Goal: Transaction & Acquisition: Purchase product/service

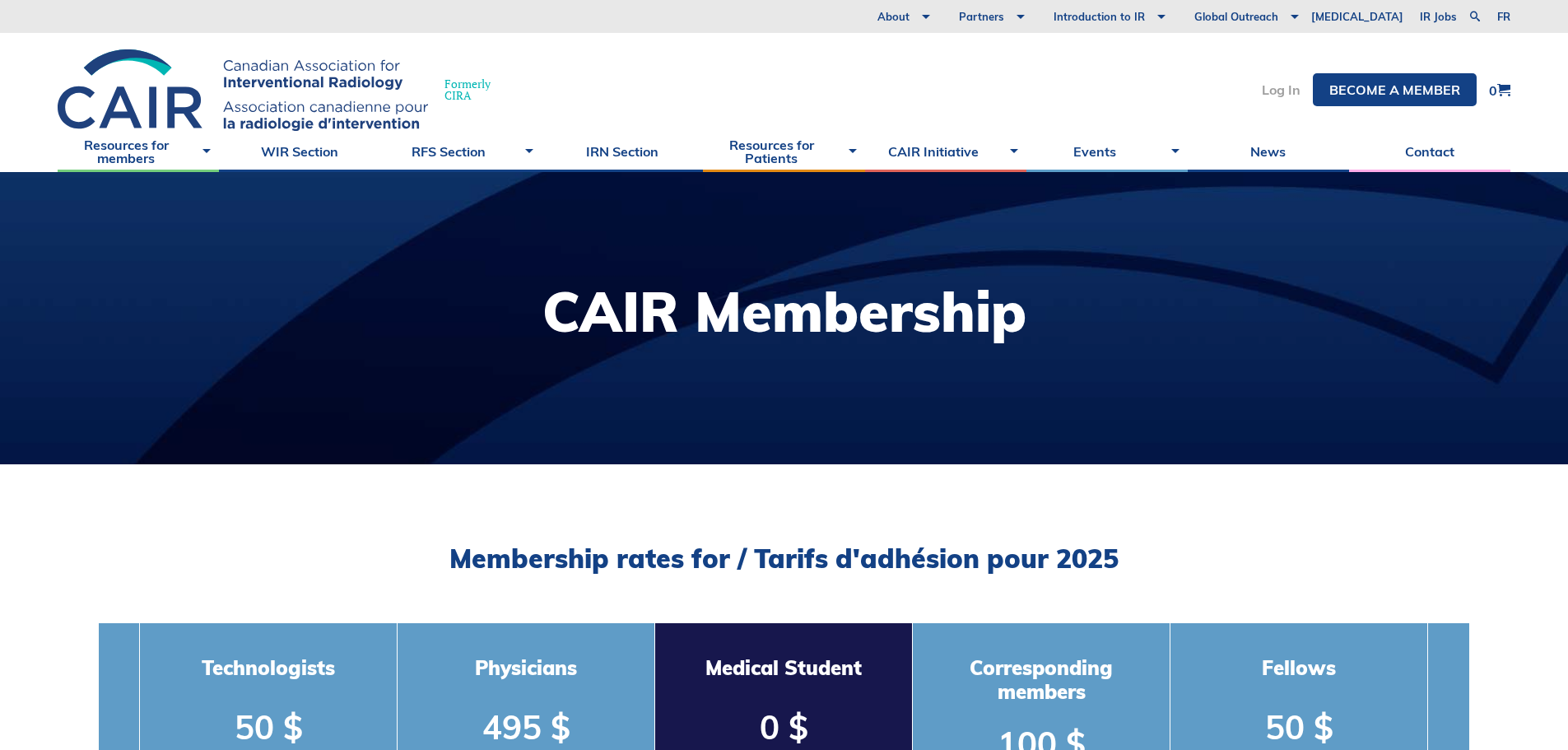
click at [1283, 90] on link "Log In" at bounding box center [1280, 89] width 39 height 13
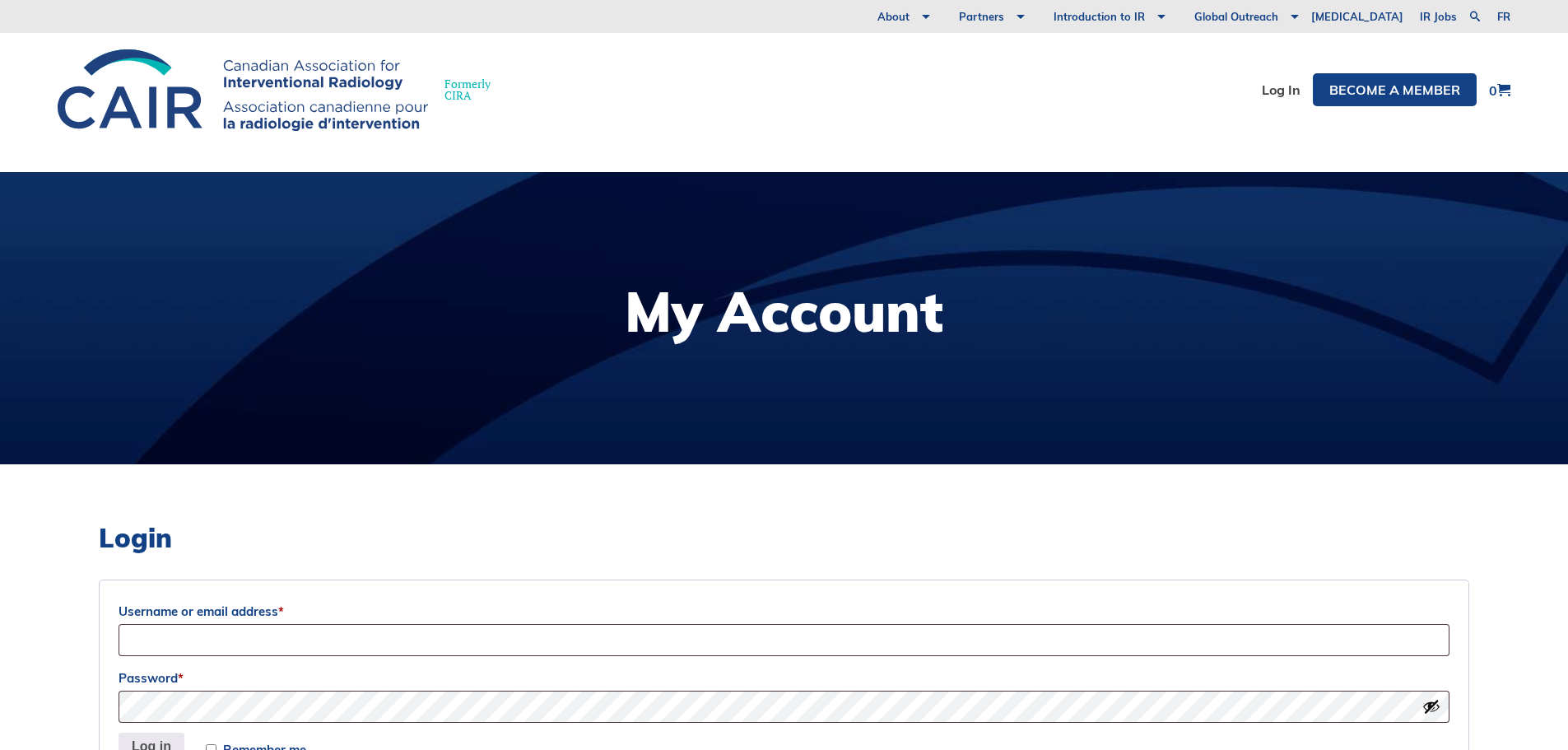
scroll to position [329, 0]
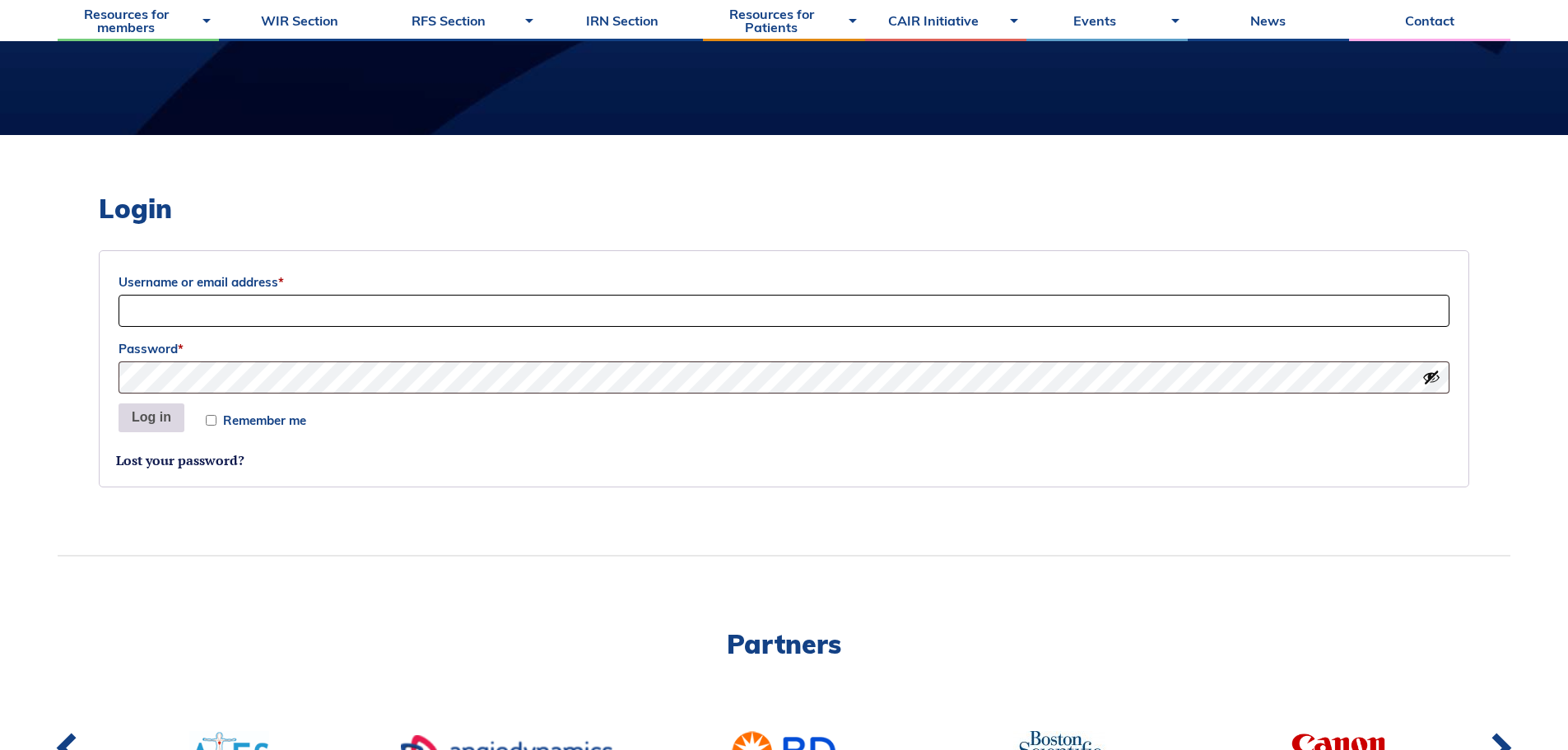
type input "[EMAIL_ADDRESS][DOMAIN_NAME]"
click at [122, 413] on button "Log in" at bounding box center [151, 417] width 66 height 30
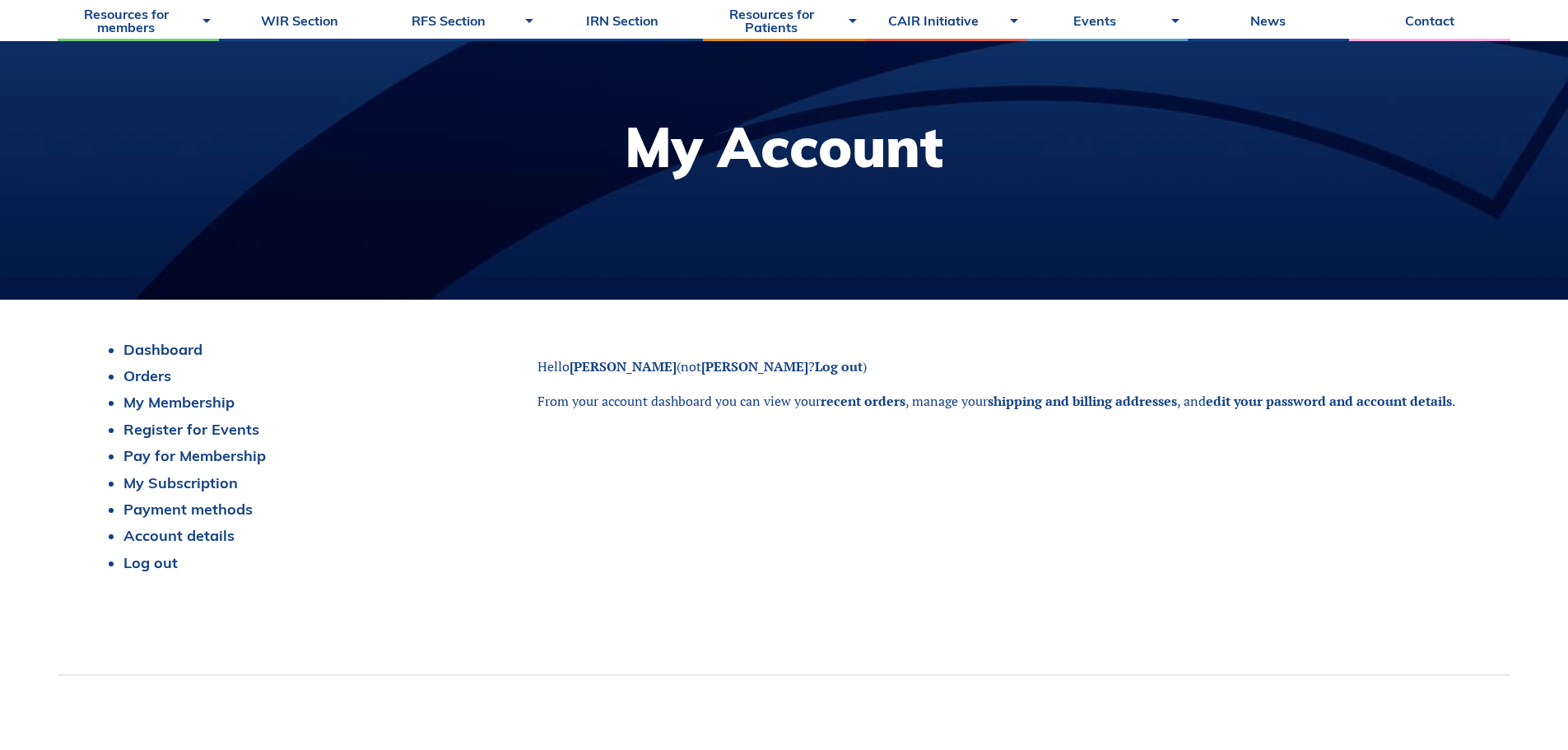
scroll to position [329, 0]
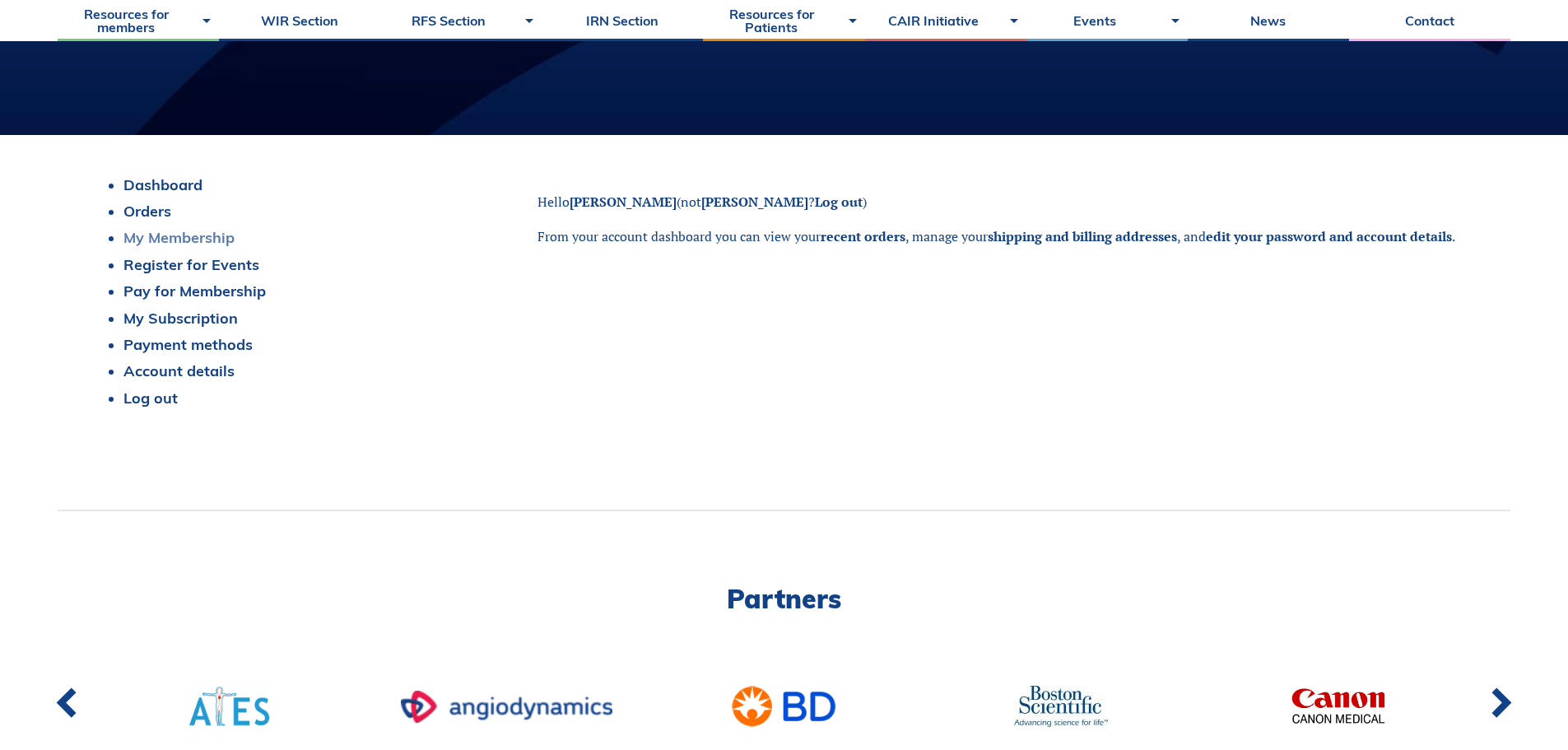
click at [165, 234] on link "My Membership" at bounding box center [179, 237] width 111 height 19
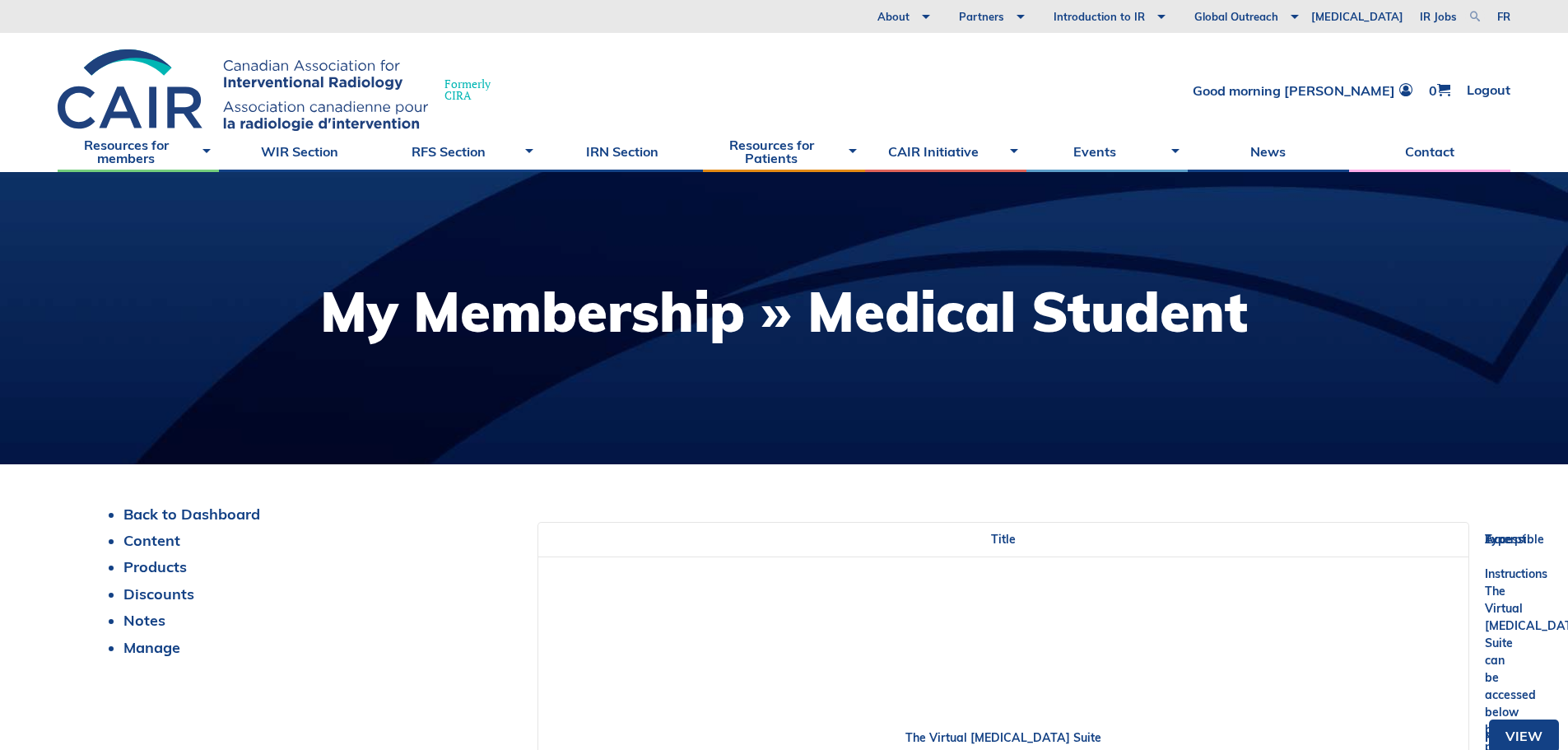
click at [1476, 11] on link at bounding box center [1474, 16] width 20 height 20
type input "membership"
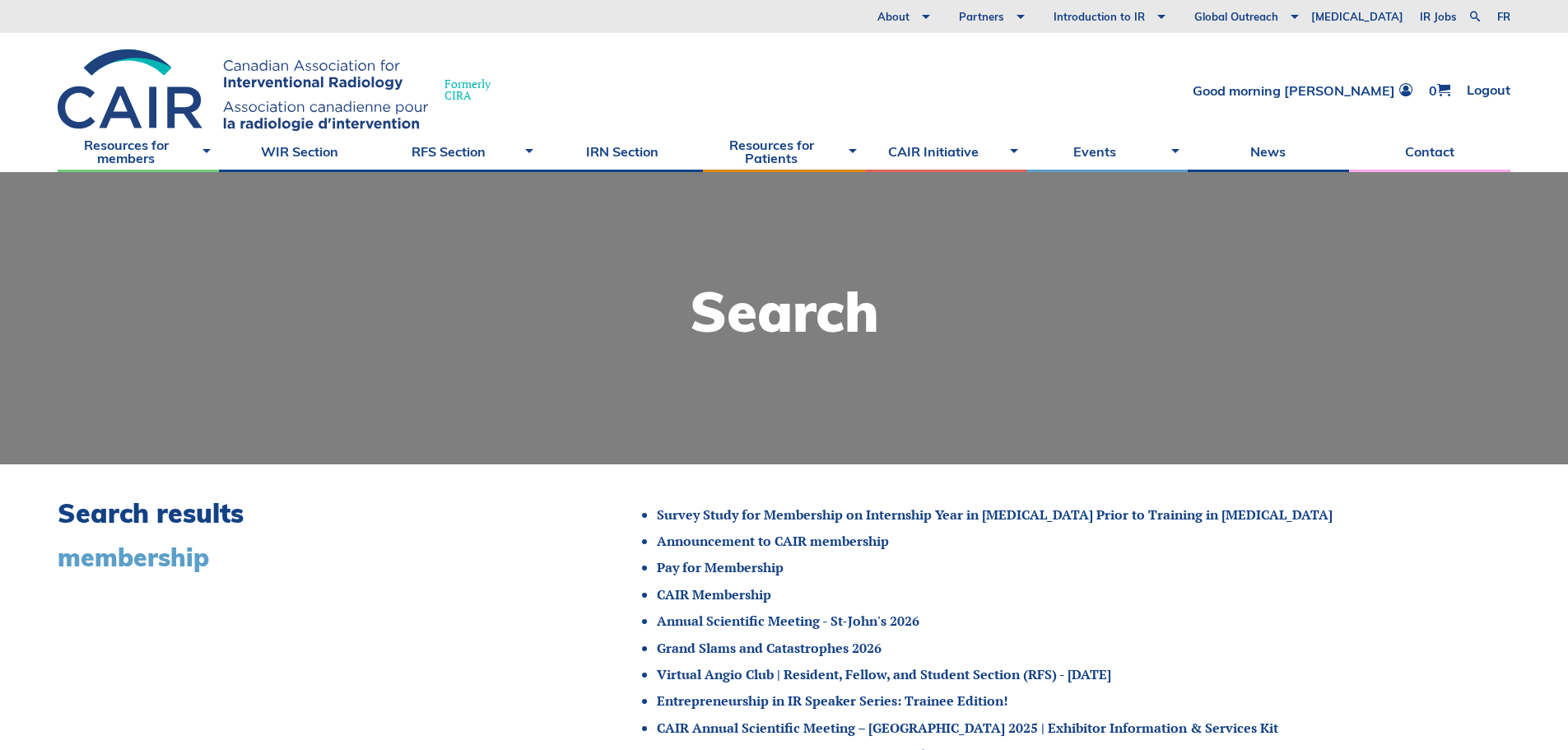
scroll to position [165, 0]
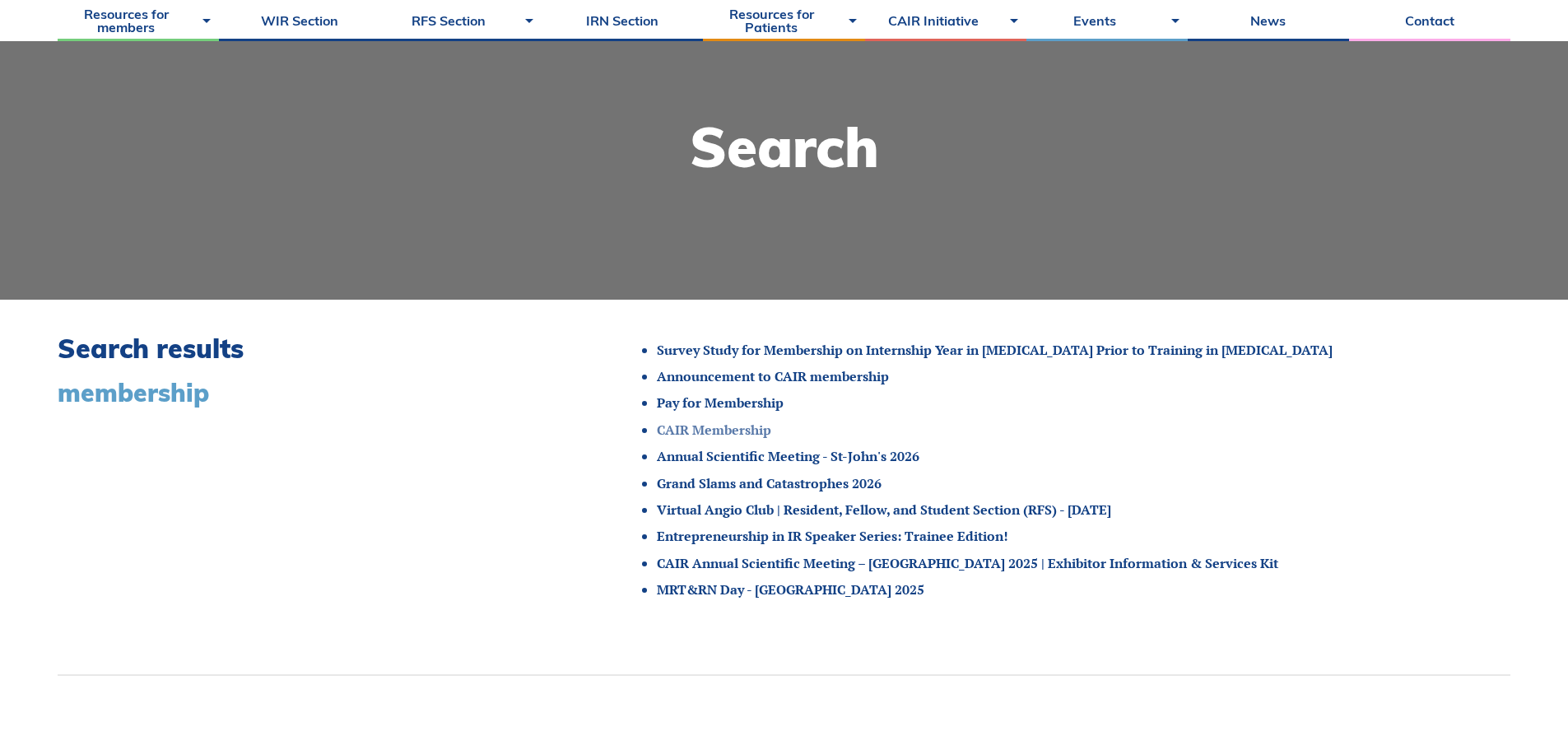
click at [727, 432] on link "CAIR Membership" at bounding box center [713, 430] width 114 height 18
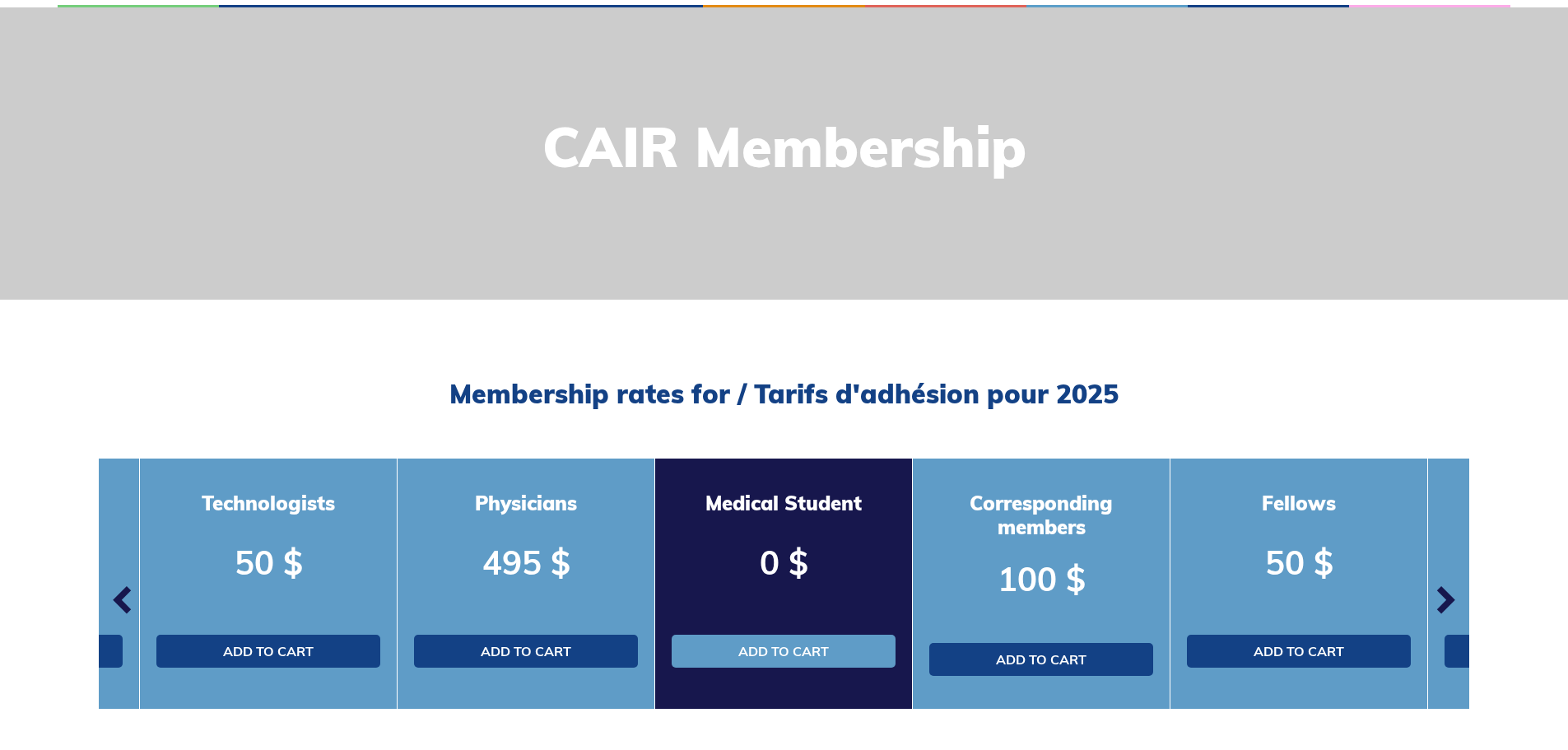
scroll to position [329, 0]
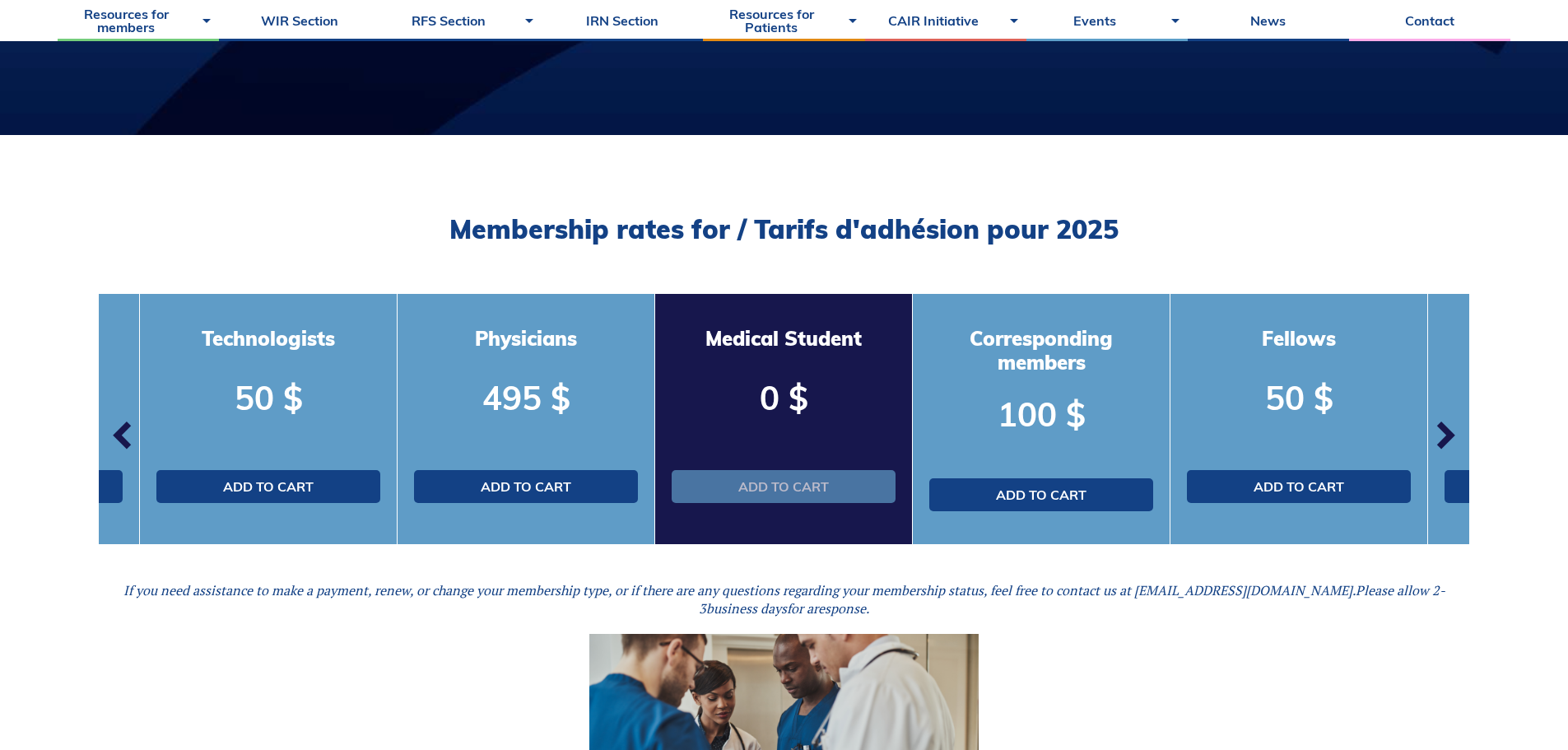
click at [744, 474] on link "Add to cart" at bounding box center [783, 487] width 224 height 33
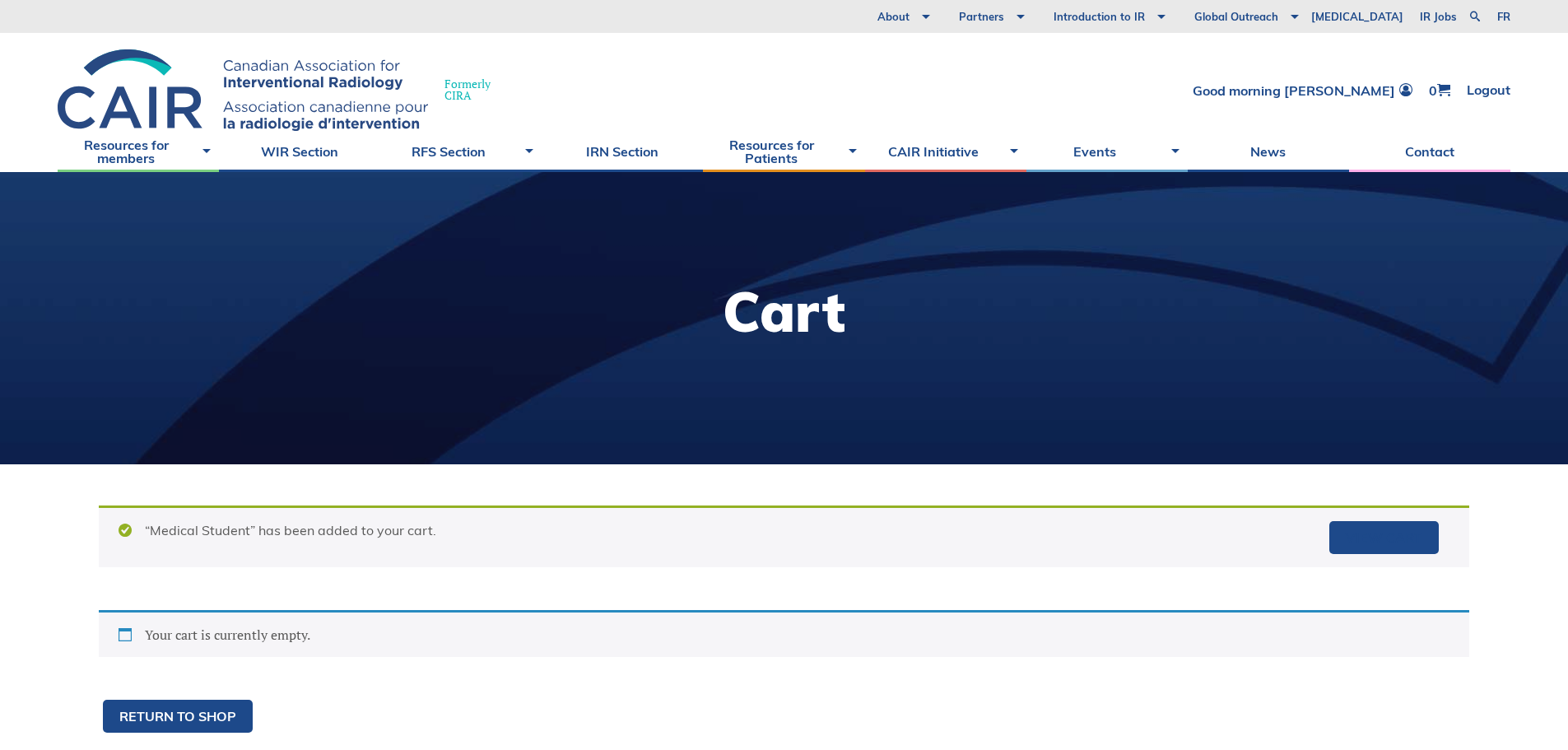
scroll to position [165, 0]
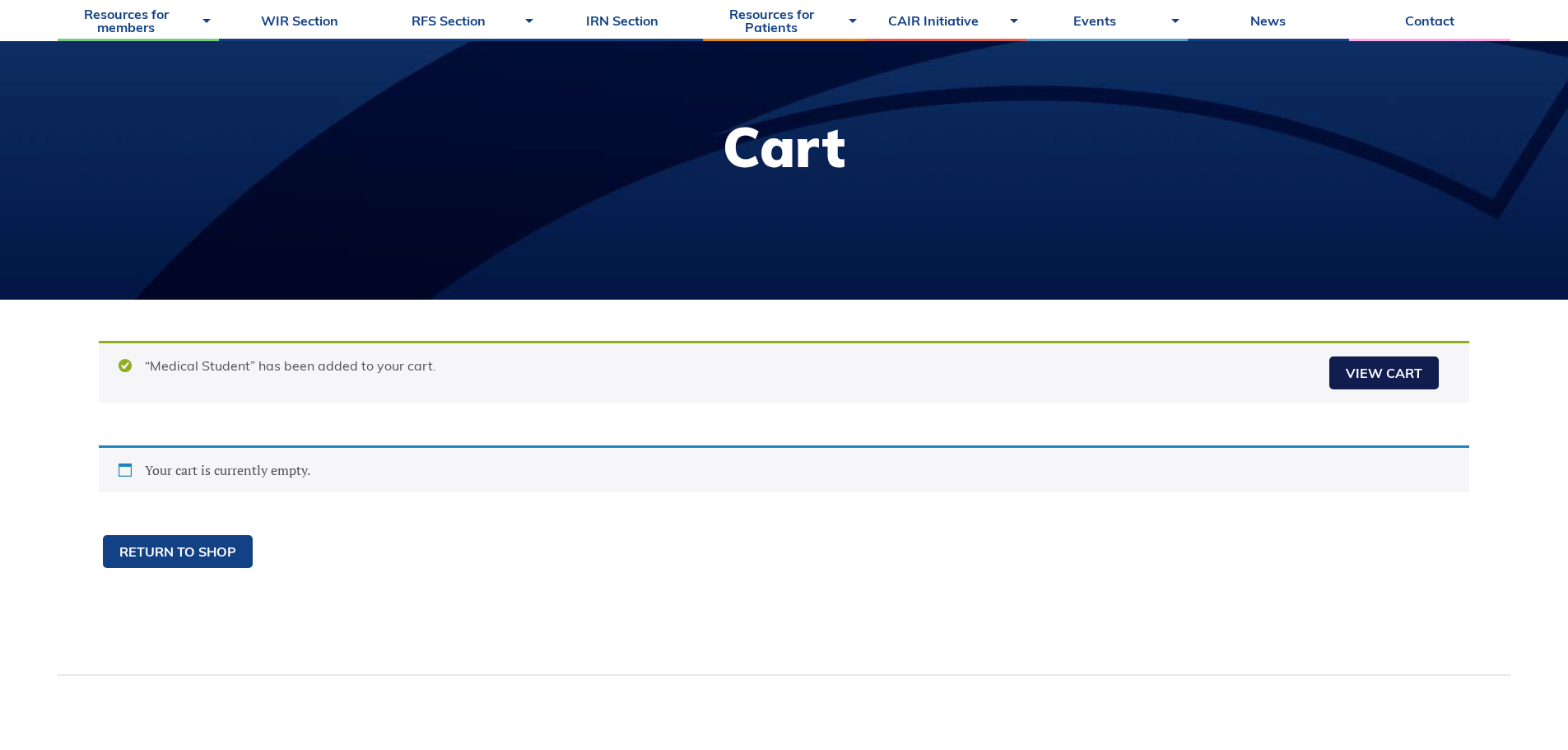
click at [1386, 379] on link "View cart" at bounding box center [1384, 372] width 110 height 33
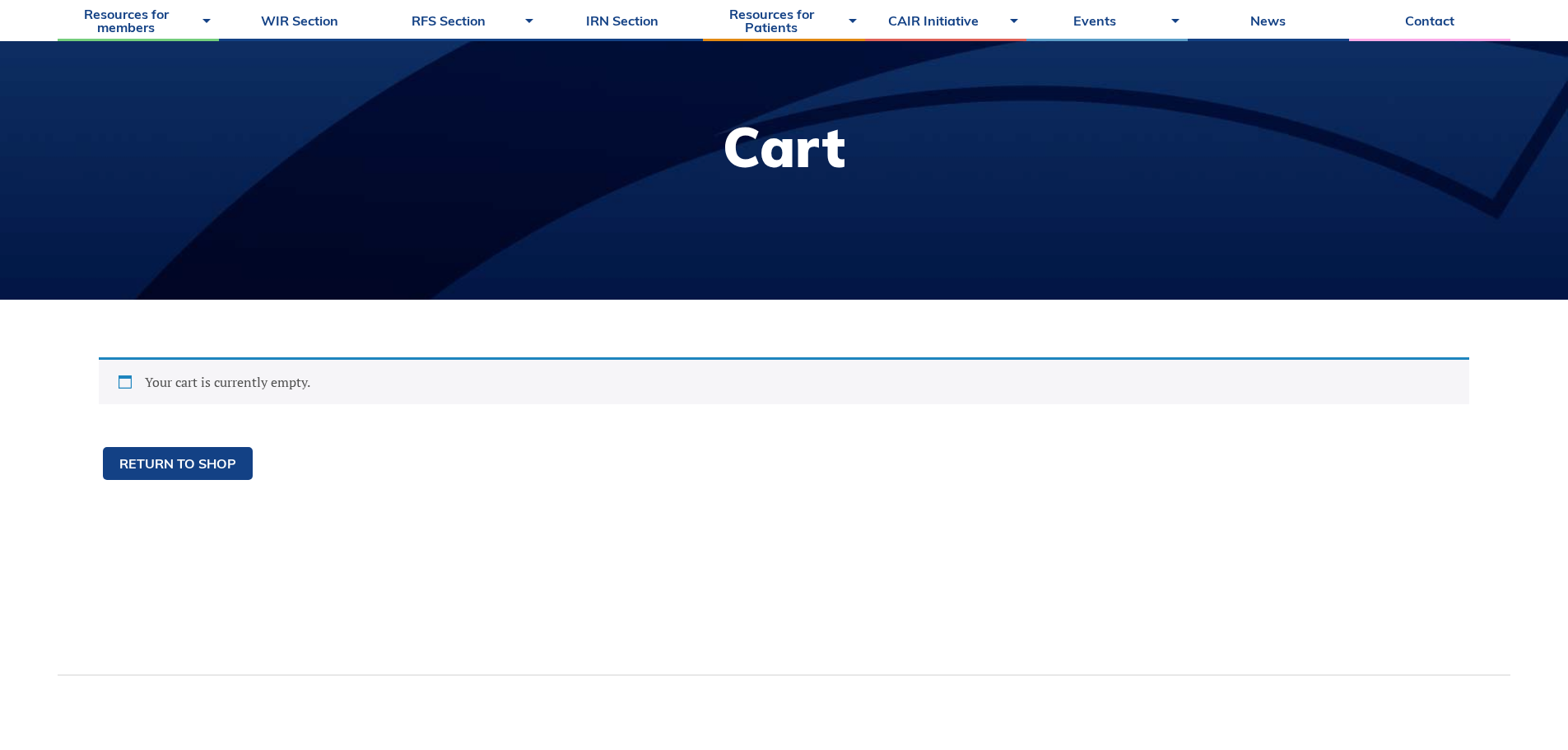
scroll to position [329, 0]
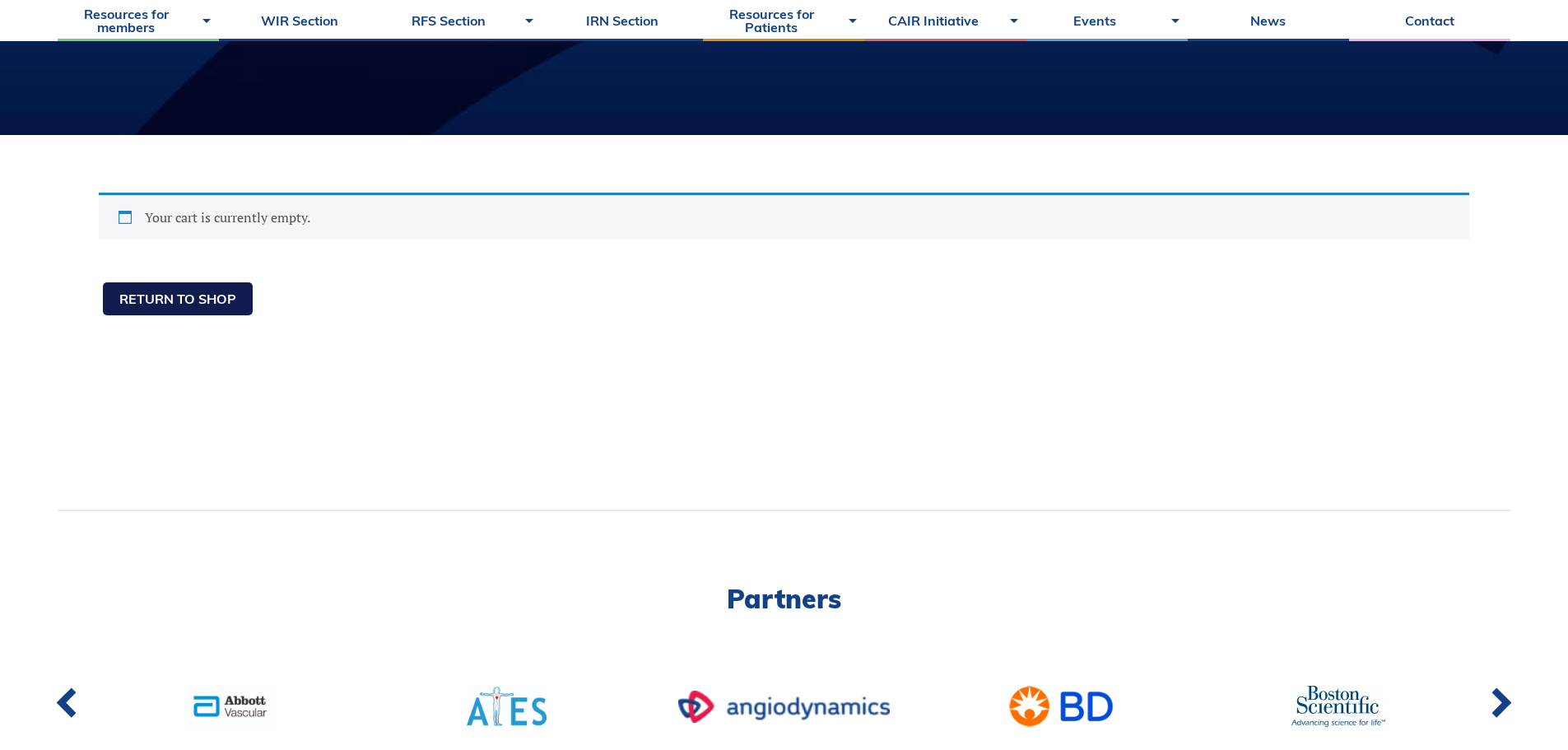
click at [171, 300] on link "Return to shop" at bounding box center [177, 299] width 150 height 33
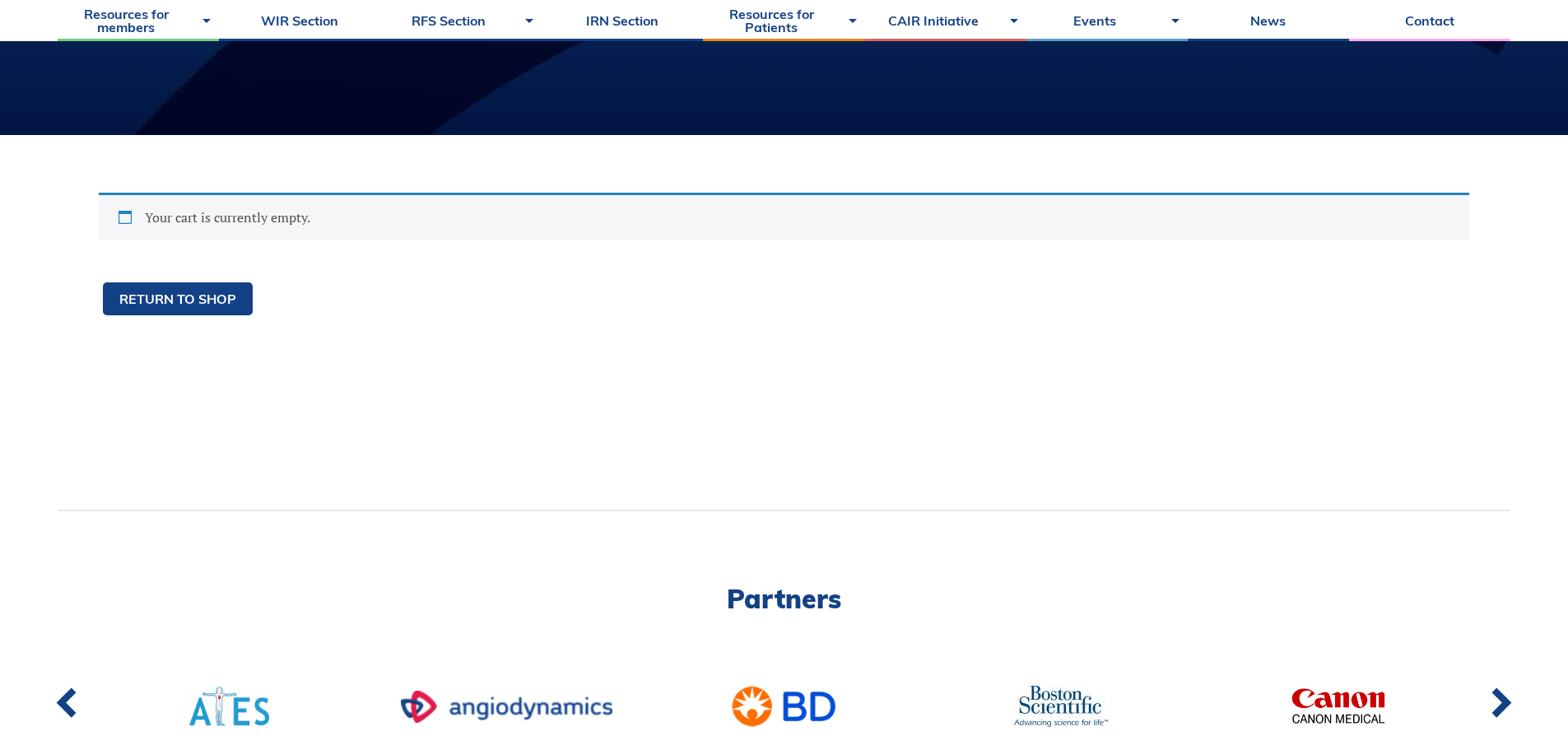
scroll to position [0, 0]
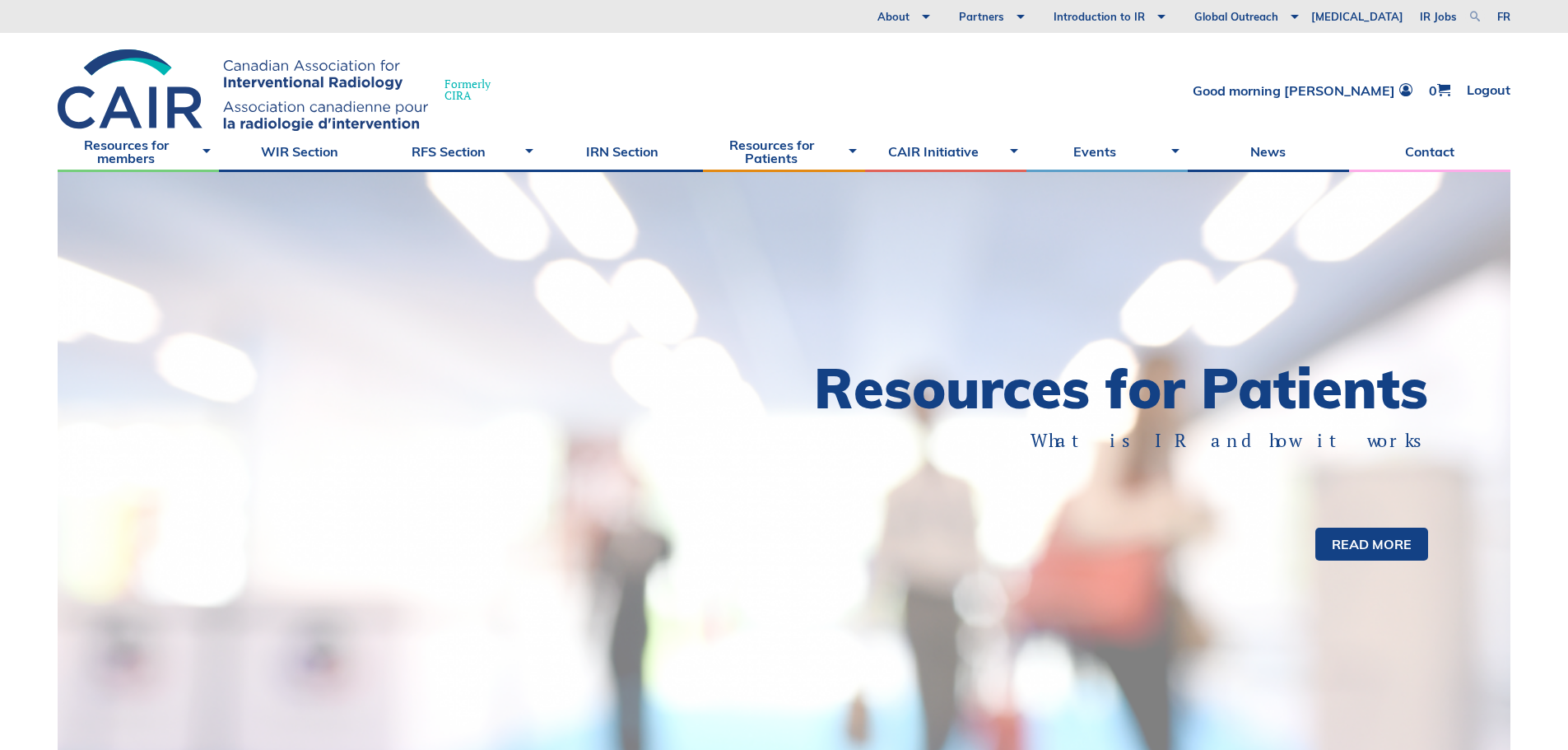
click at [1475, 14] on link at bounding box center [1474, 16] width 20 height 20
type input "membership"
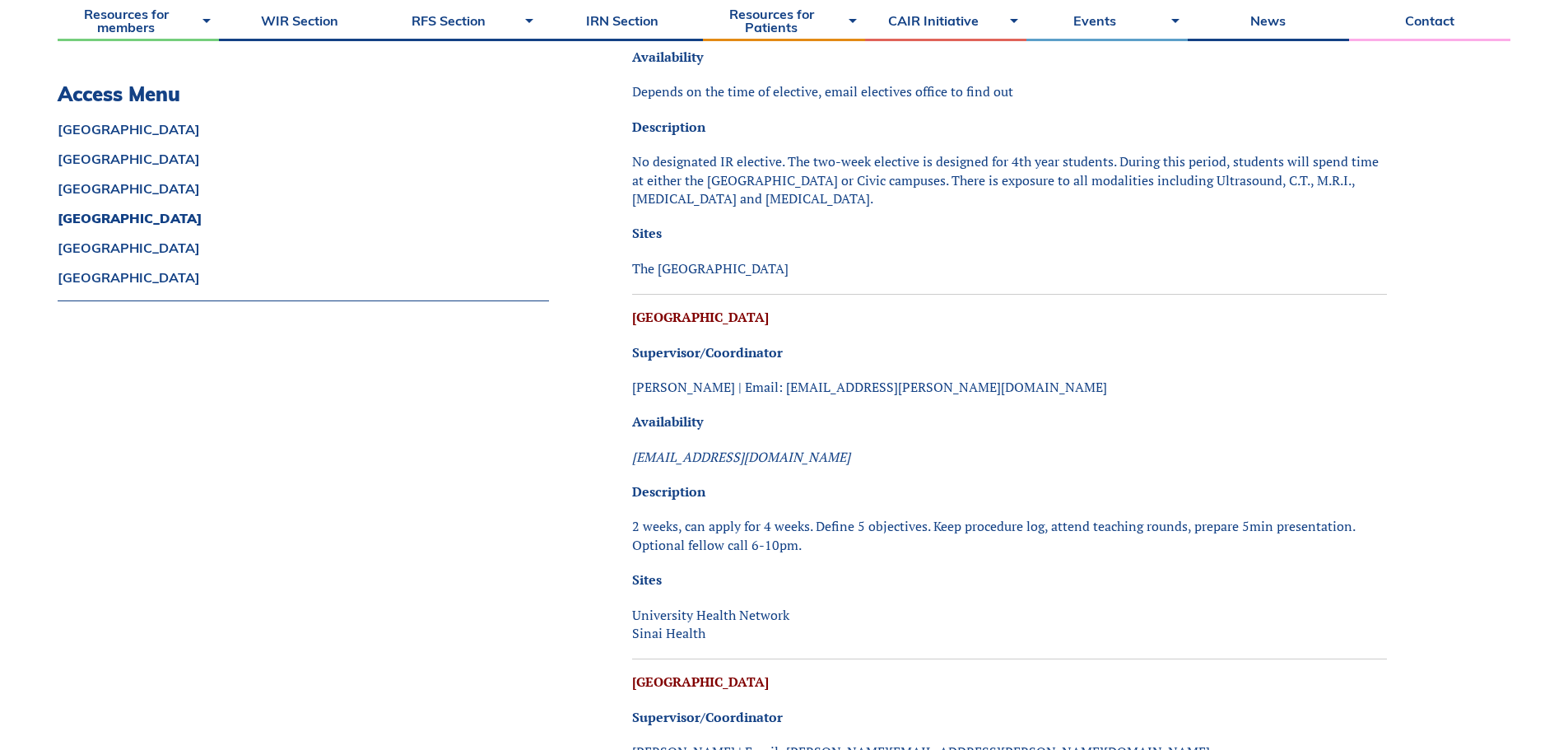
scroll to position [2963, 0]
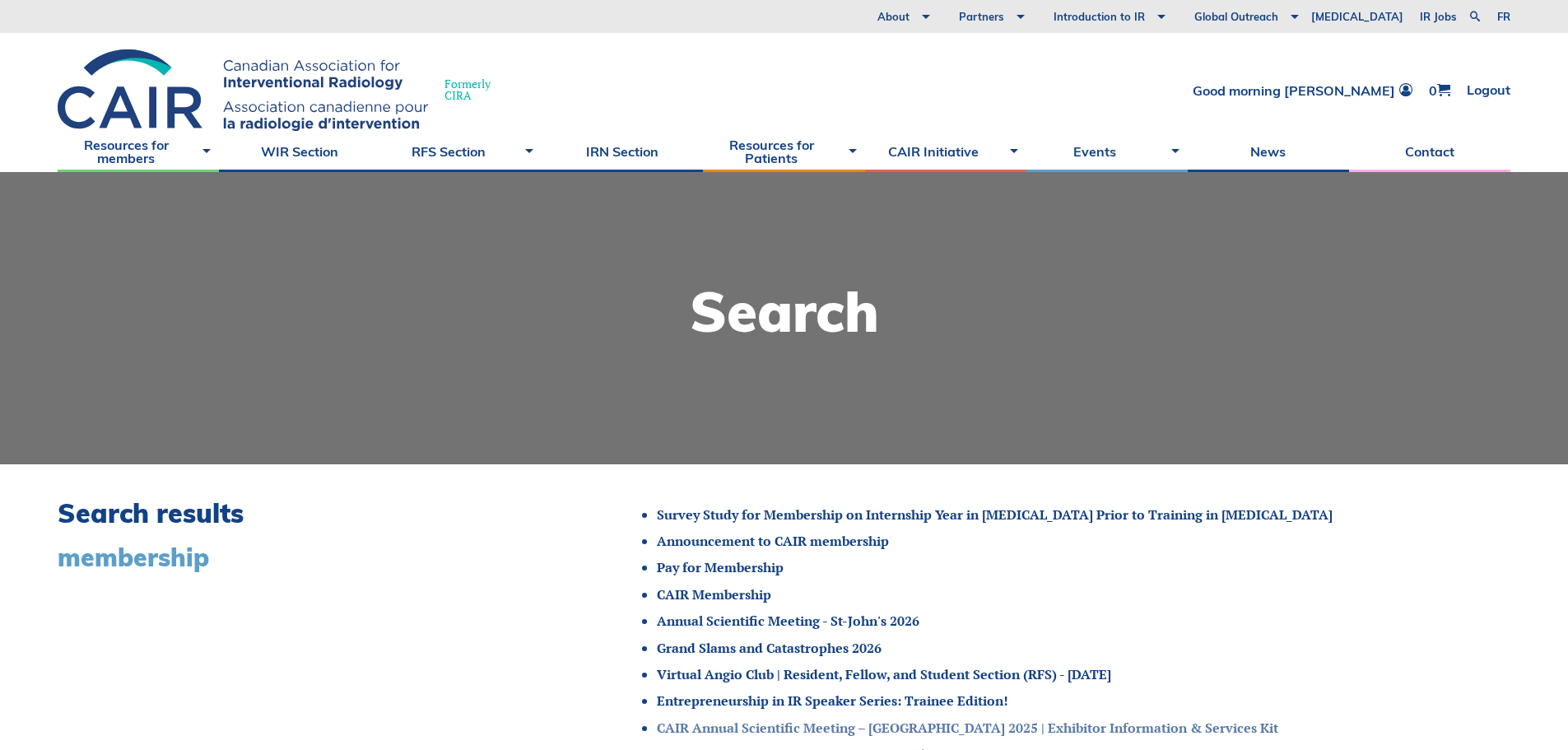
scroll to position [165, 0]
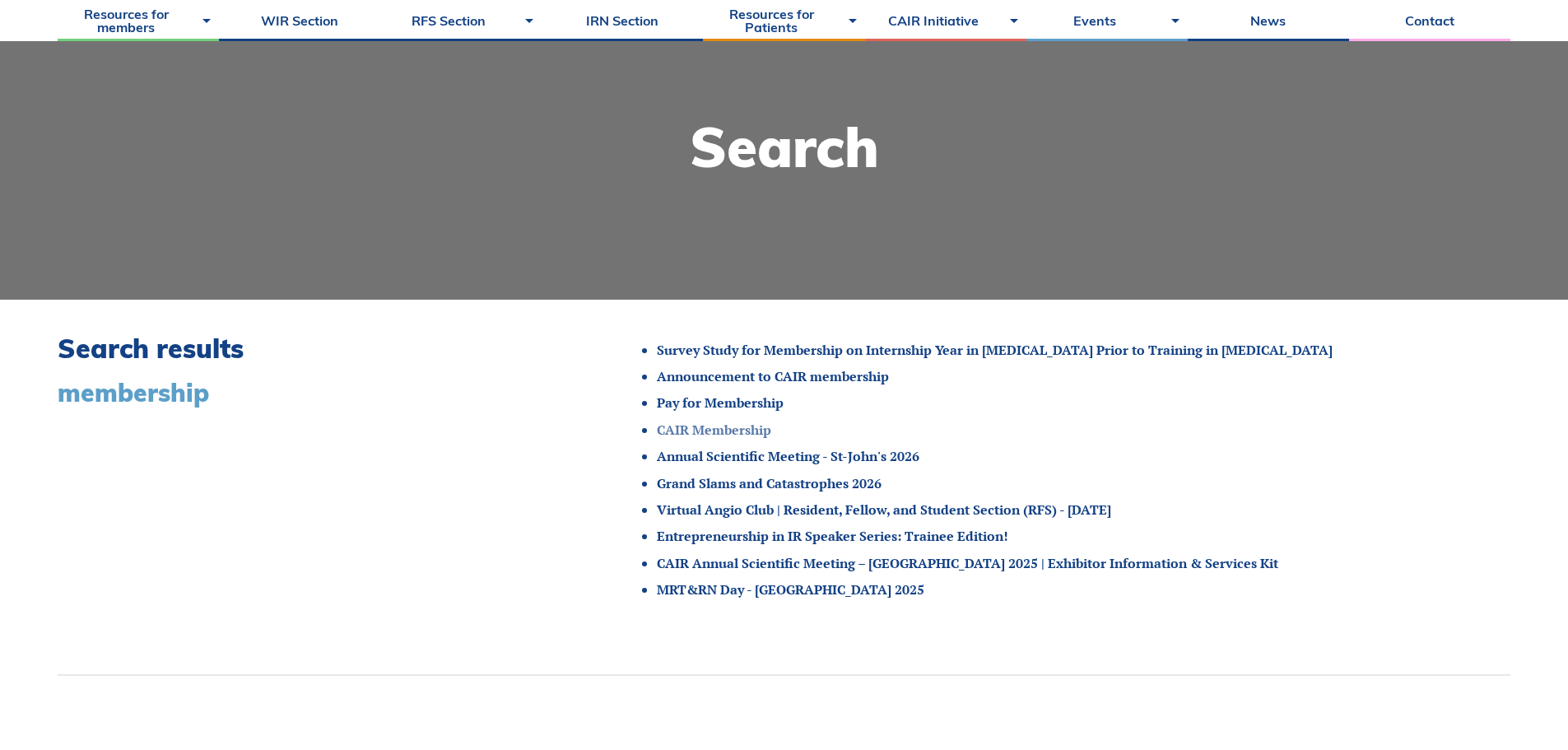
click at [693, 428] on link "CAIR Membership" at bounding box center [713, 430] width 114 height 18
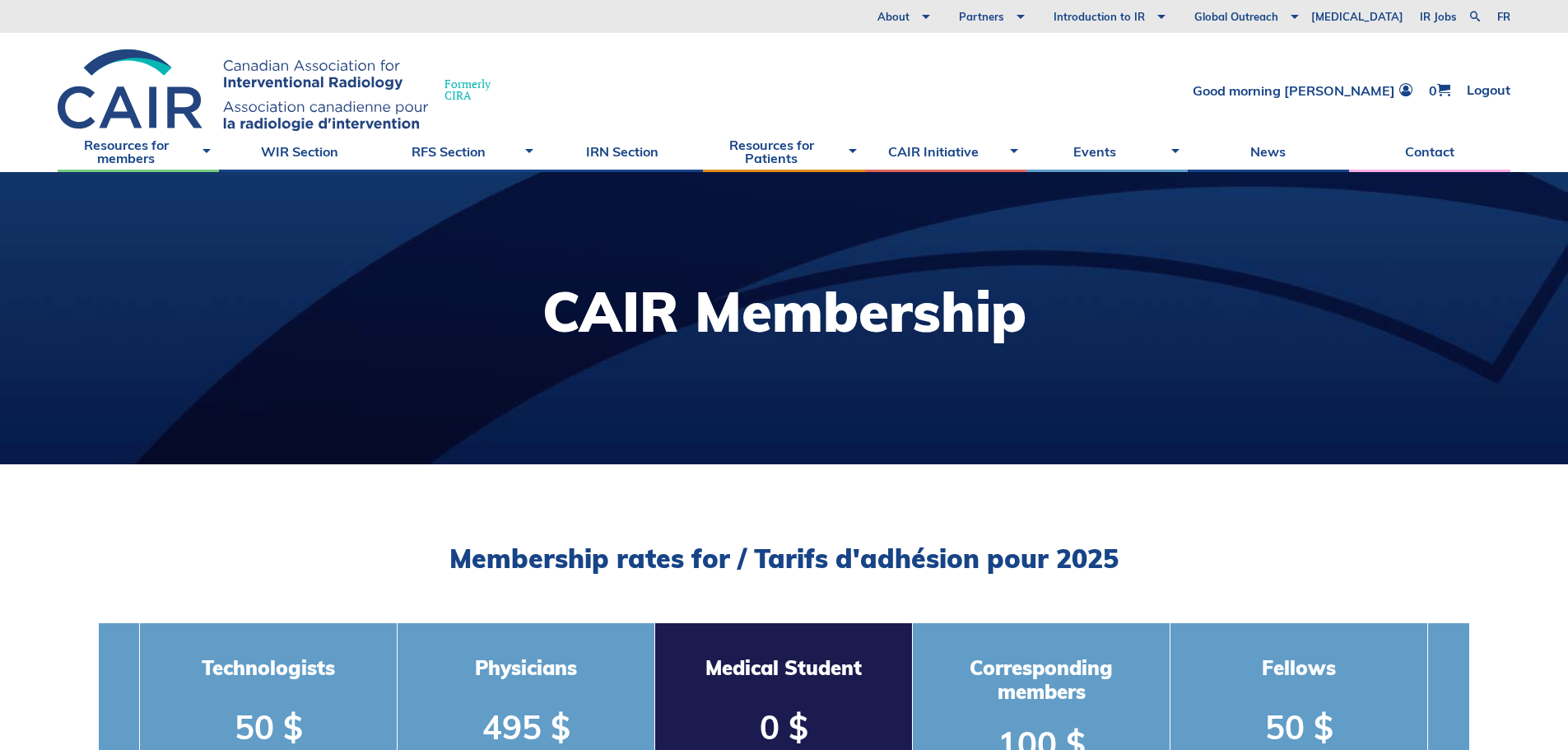
scroll to position [329, 0]
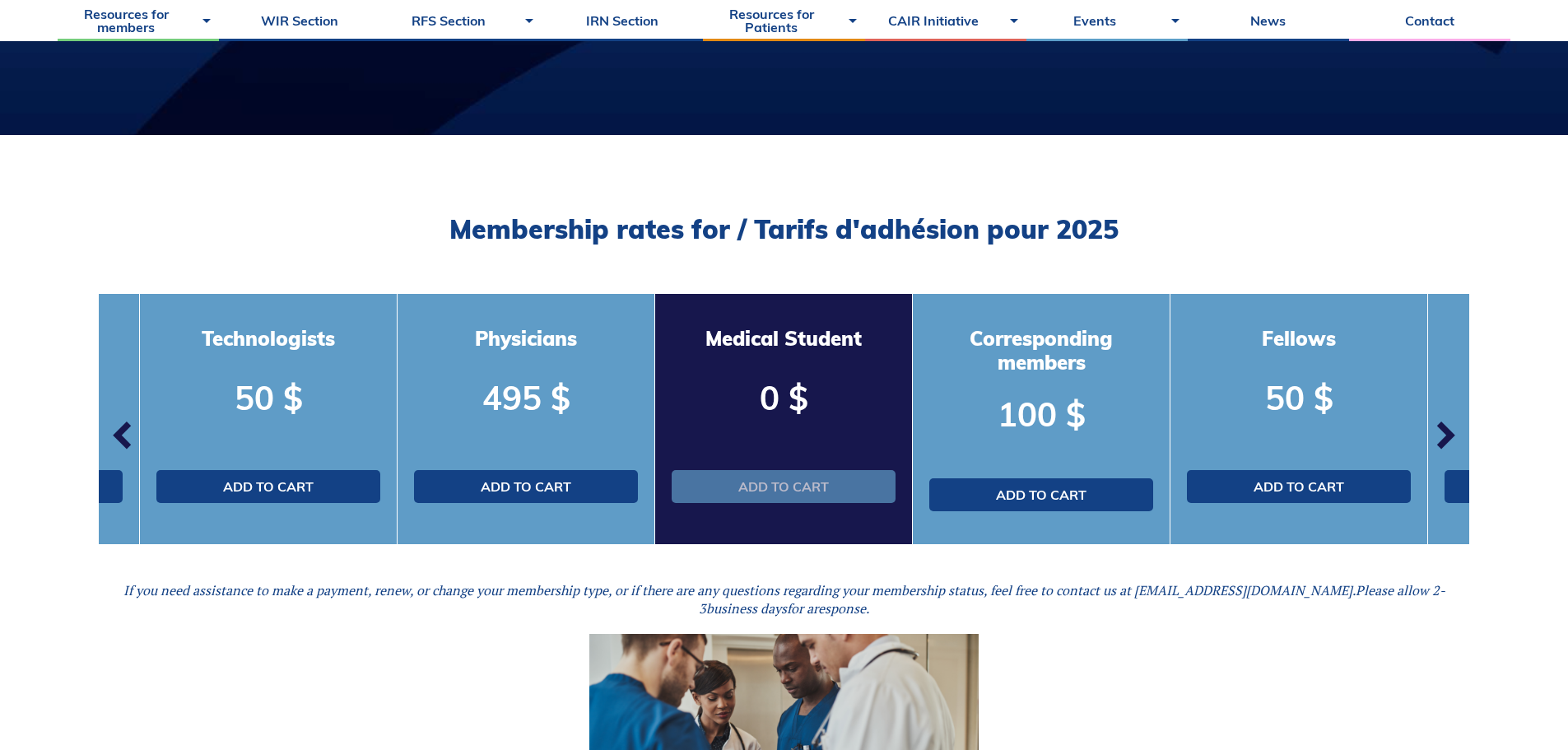
click at [762, 491] on link "Add to cart" at bounding box center [783, 487] width 224 height 33
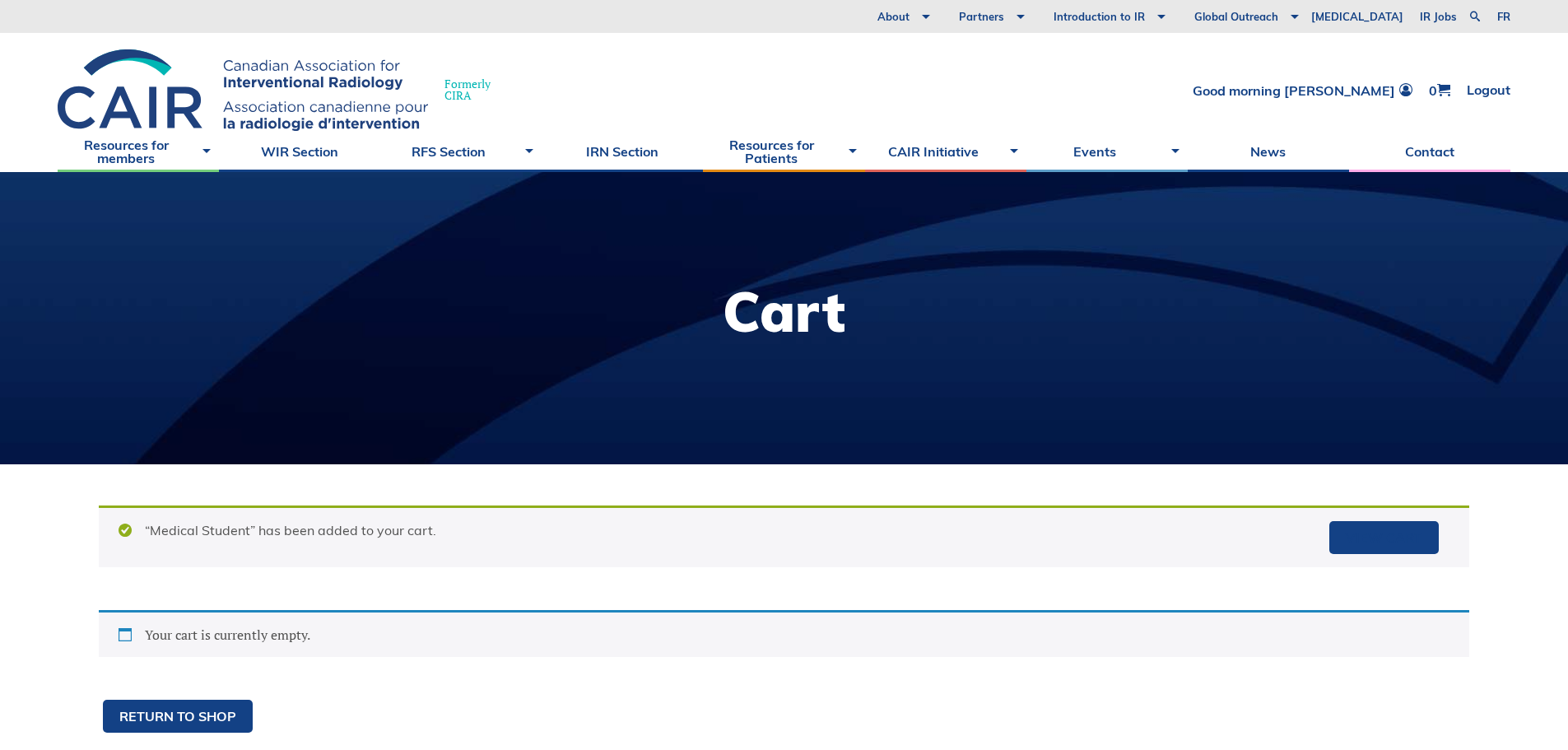
drag, startPoint x: 486, startPoint y: 650, endPoint x: 407, endPoint y: 624, distance: 83.2
click at [486, 651] on div "Your cart is currently empty." at bounding box center [784, 633] width 1370 height 47
drag, startPoint x: 236, startPoint y: 641, endPoint x: 452, endPoint y: 607, distance: 218.7
click at [236, 641] on div "Your cart is currently empty." at bounding box center [784, 633] width 1370 height 47
click at [218, 546] on div "“Medical Student” has been added to your cart. View cart" at bounding box center [784, 536] width 1370 height 62
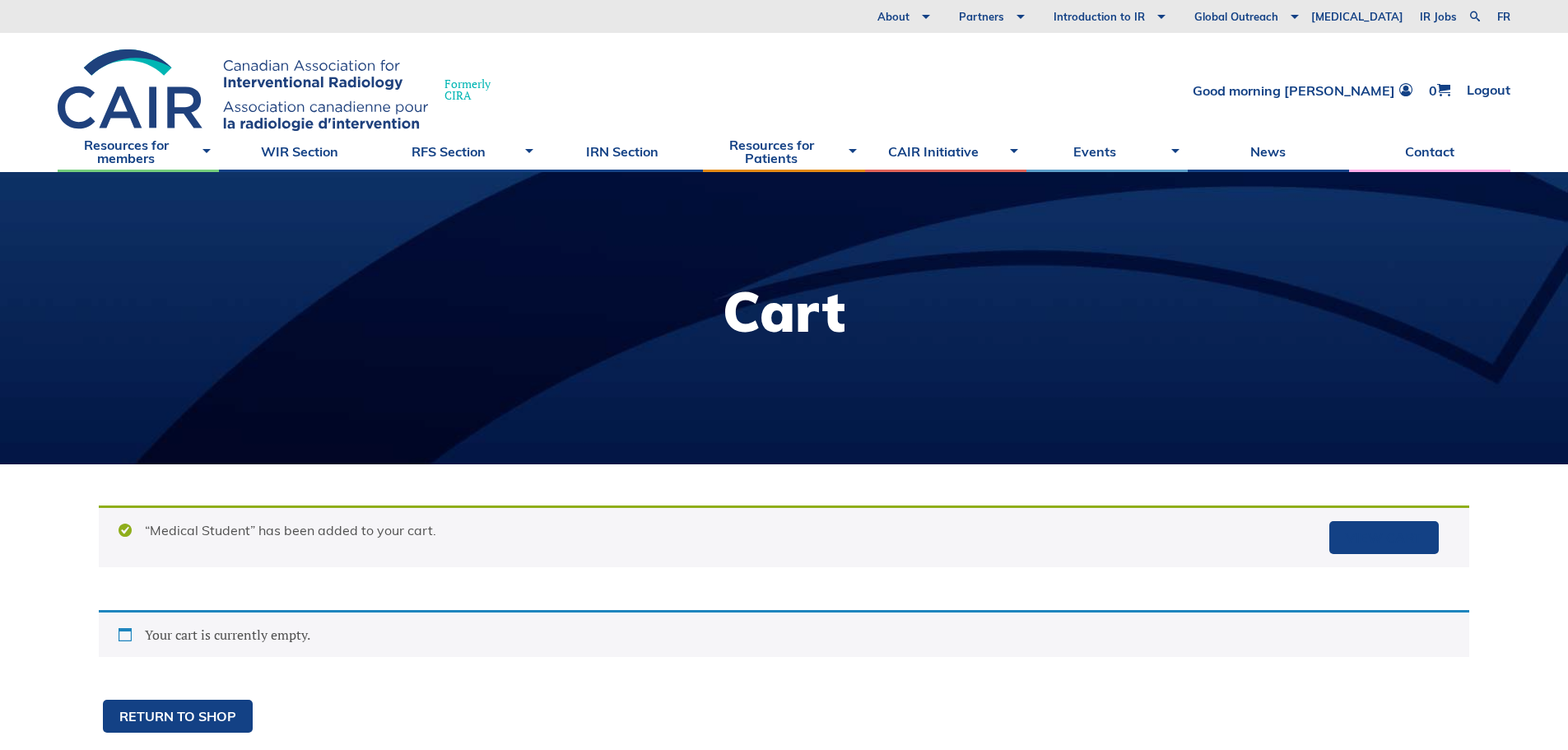
click at [221, 546] on div "“Medical Student” has been added to your cart. View cart" at bounding box center [784, 536] width 1370 height 62
click at [239, 533] on div "“Medical Student” has been added to your cart. View cart" at bounding box center [784, 536] width 1370 height 62
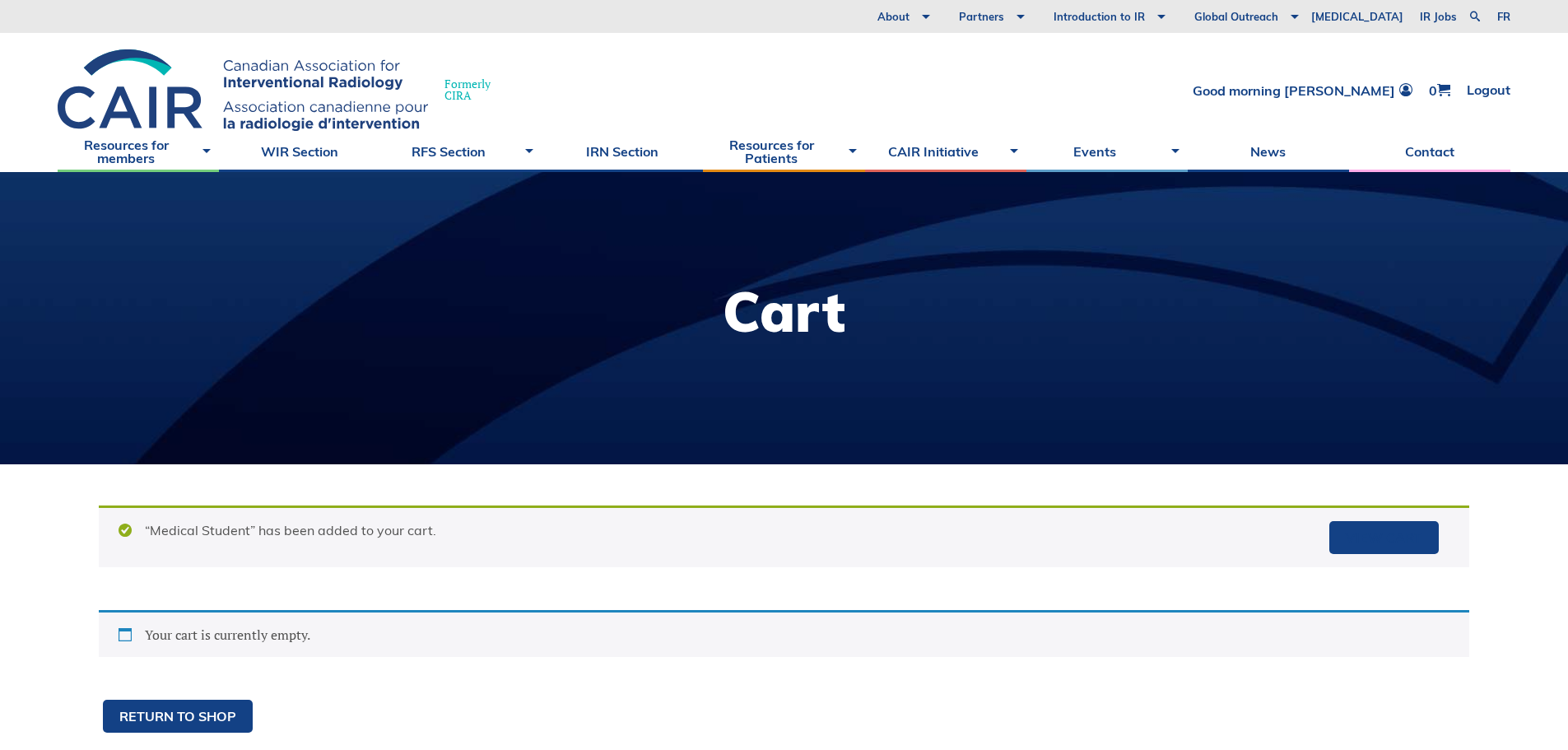
drag, startPoint x: 530, startPoint y: 616, endPoint x: 584, endPoint y: 594, distance: 58.3
click at [544, 619] on div "Your cart is currently empty." at bounding box center [784, 633] width 1370 height 47
click at [1385, 83] on link "Good morning [PERSON_NAME]" at bounding box center [1302, 90] width 219 height 14
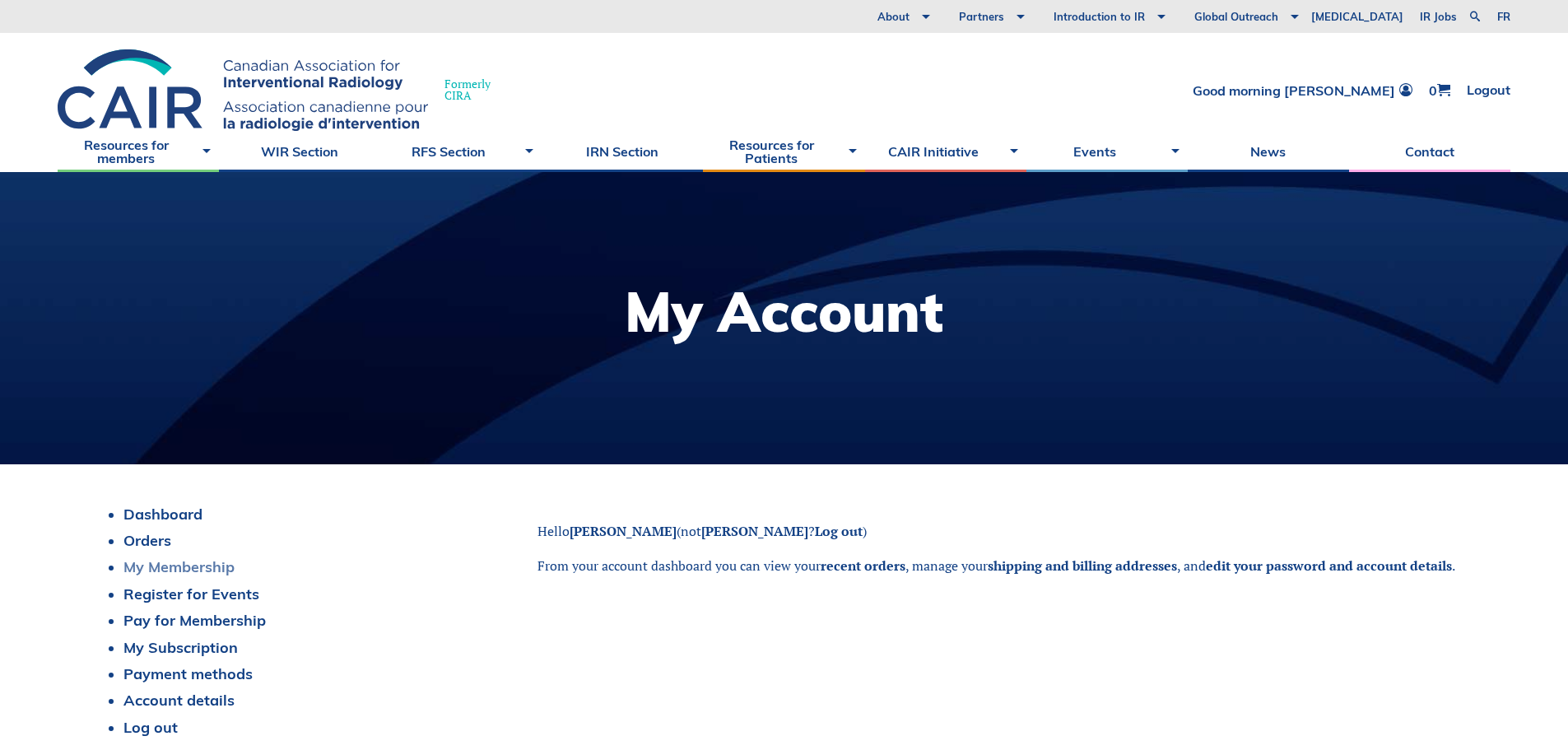
click at [146, 572] on link "My Membership" at bounding box center [179, 567] width 111 height 19
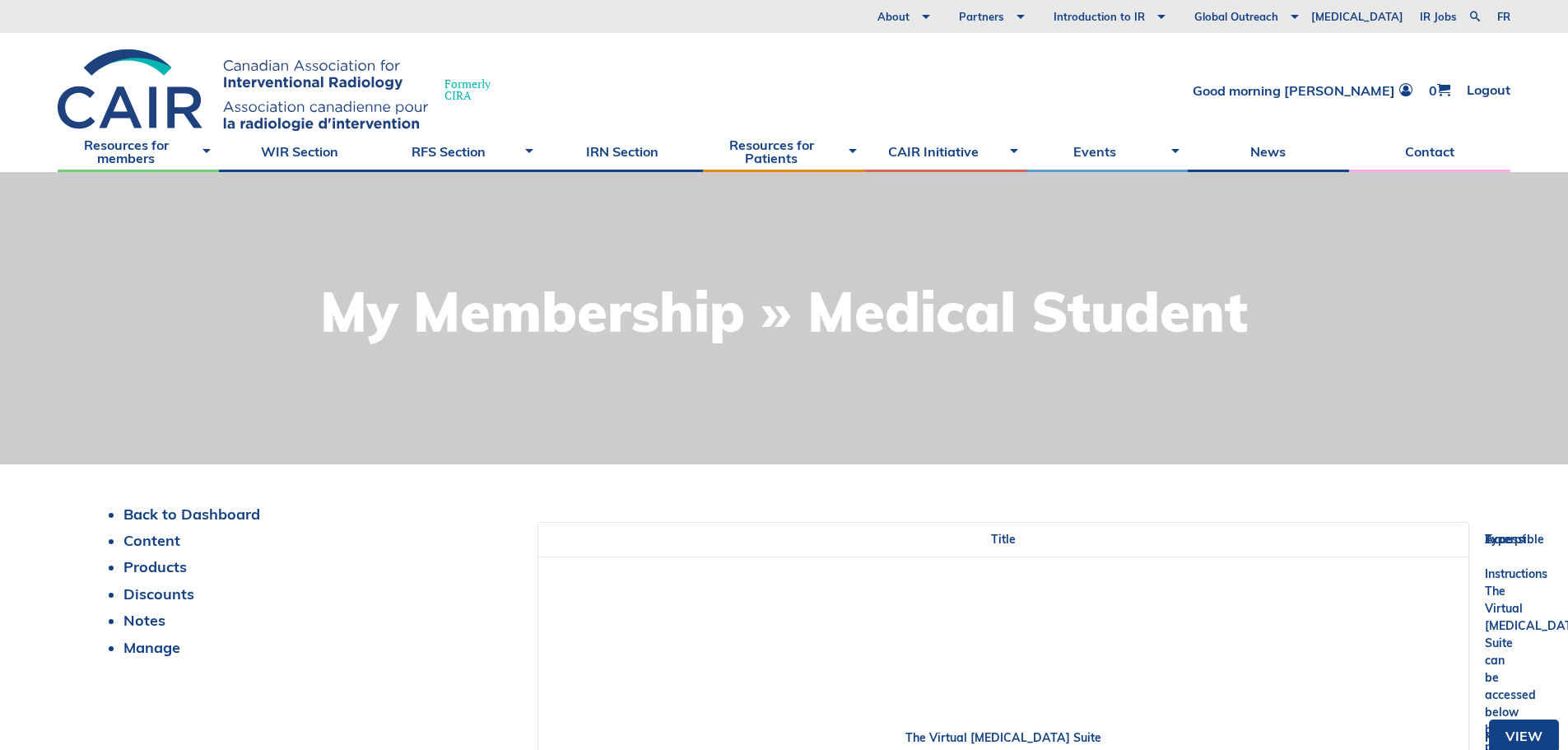
scroll to position [165, 0]
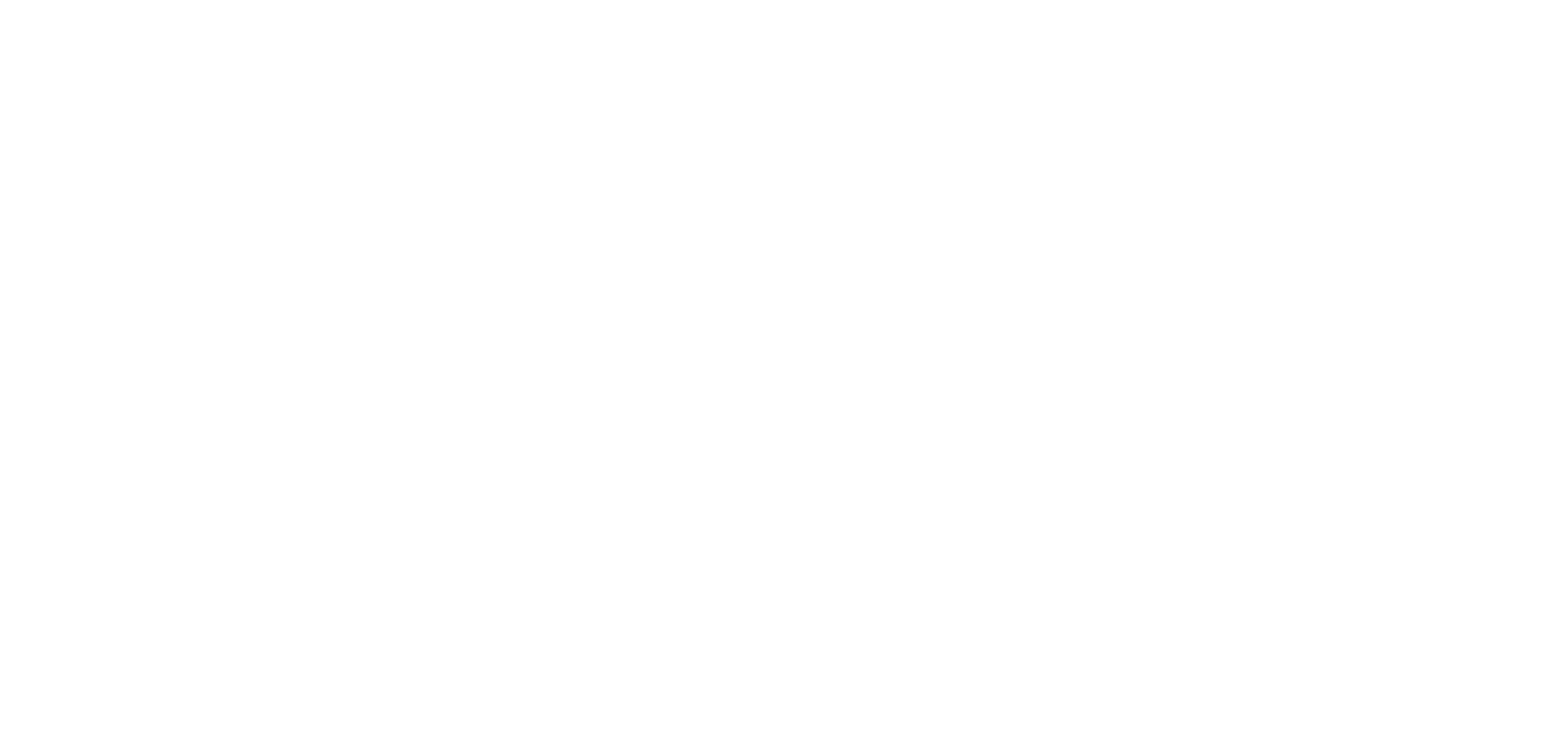
scroll to position [165, 0]
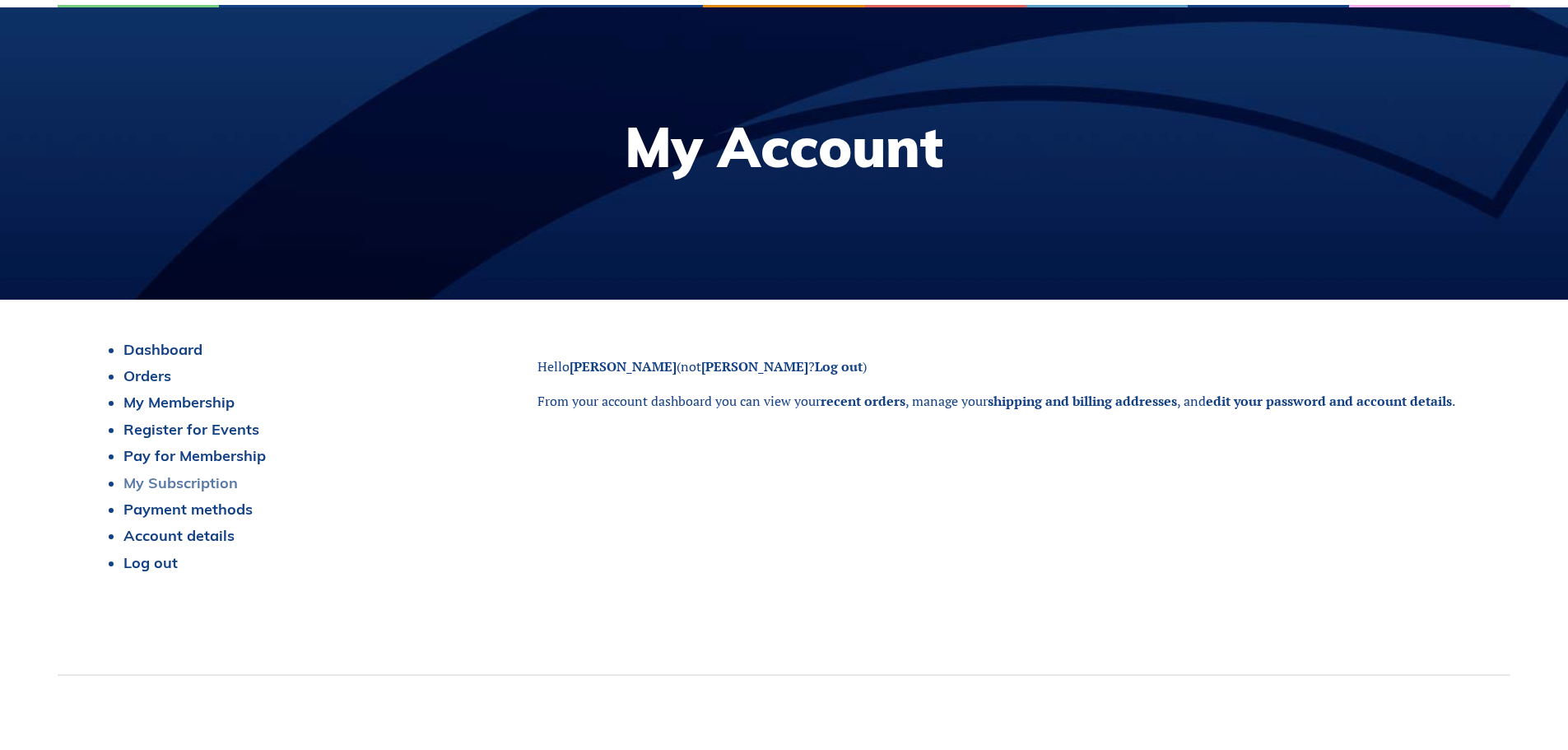
click at [180, 480] on link "My Subscription" at bounding box center [180, 482] width 114 height 19
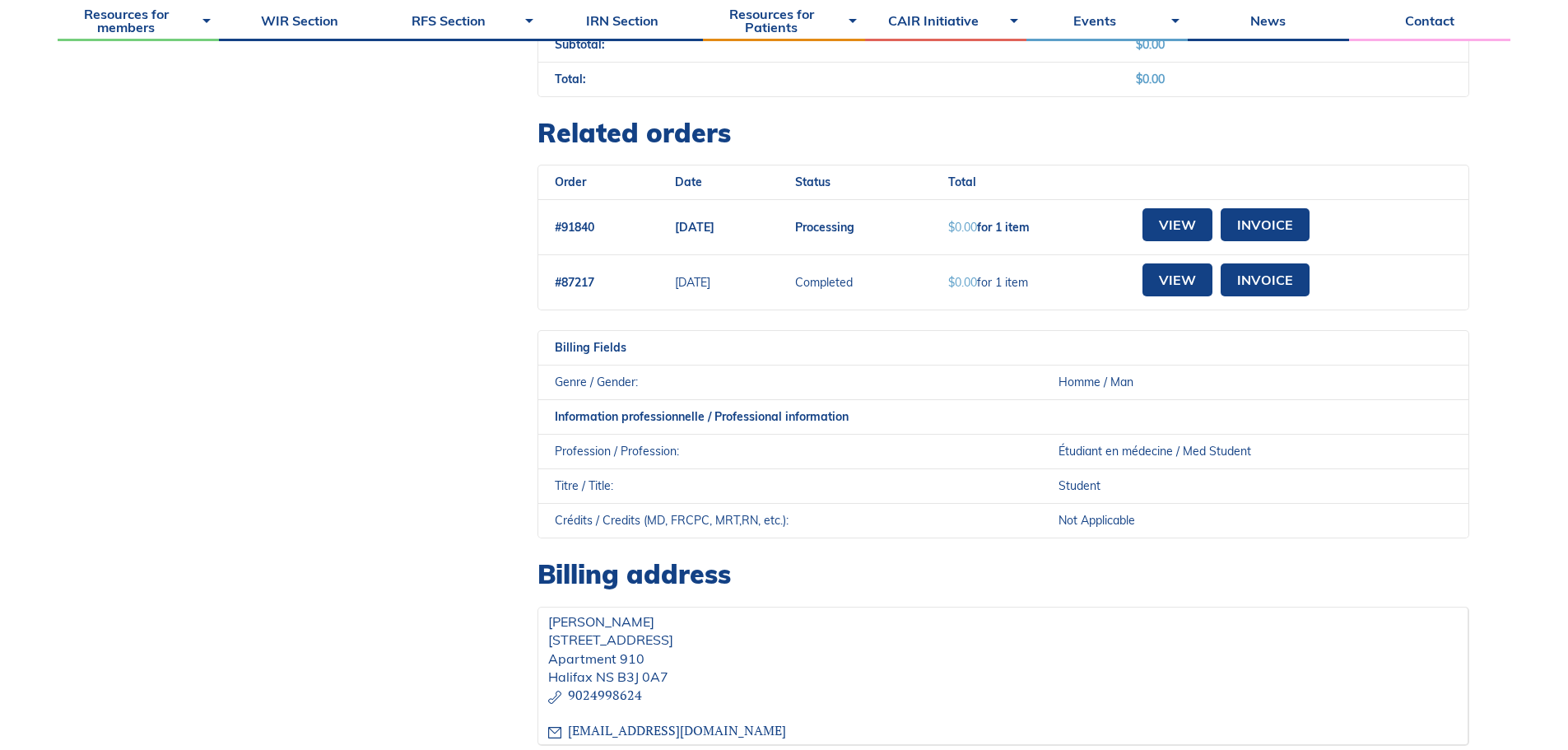
scroll to position [329, 0]
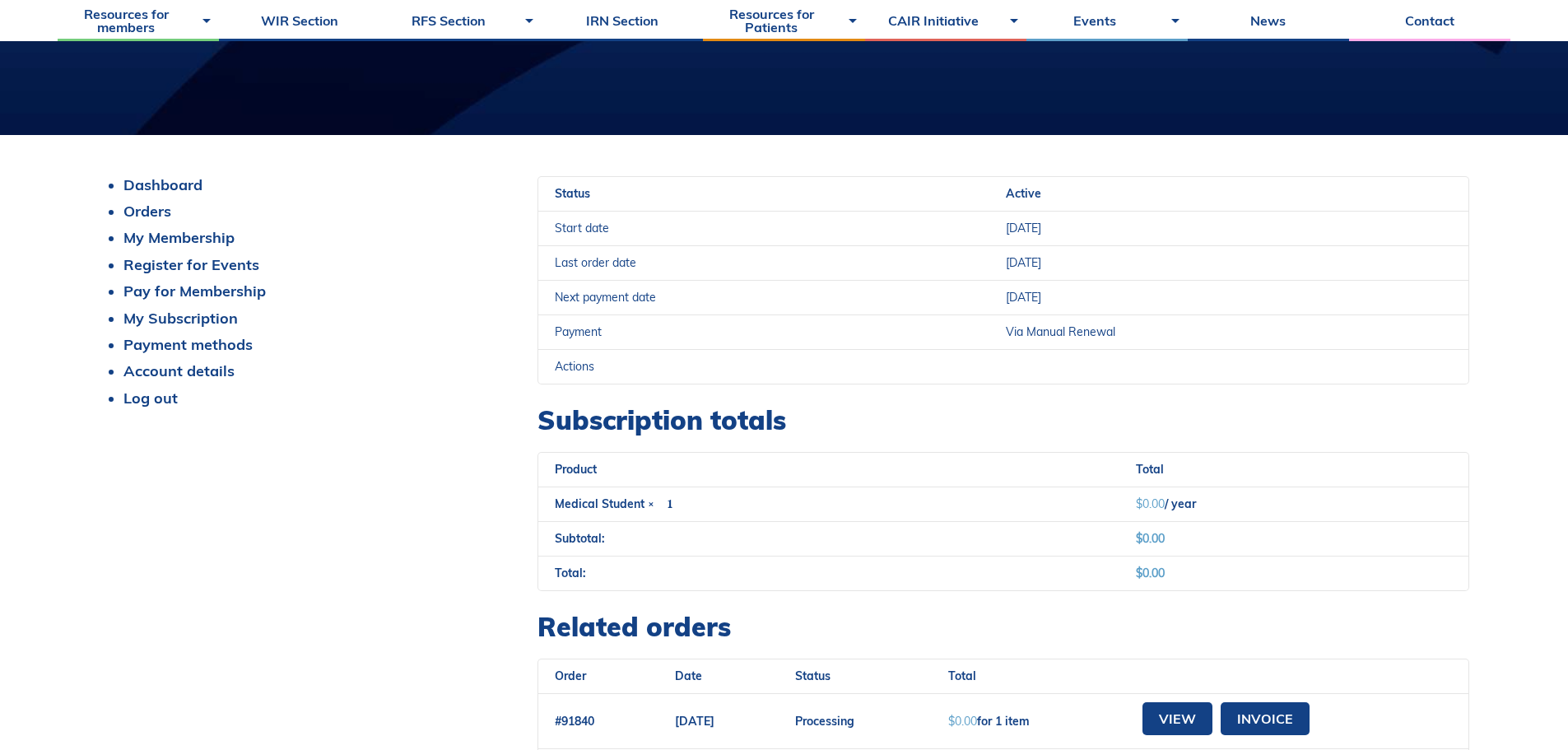
drag, startPoint x: 1027, startPoint y: 312, endPoint x: 888, endPoint y: 308, distance: 139.1
click at [889, 308] on tr "Next payment date [DATE]" at bounding box center [1003, 297] width 930 height 34
click at [707, 335] on td "Payment" at bounding box center [764, 332] width 451 height 34
click at [172, 292] on link "Pay for Membership" at bounding box center [194, 290] width 142 height 19
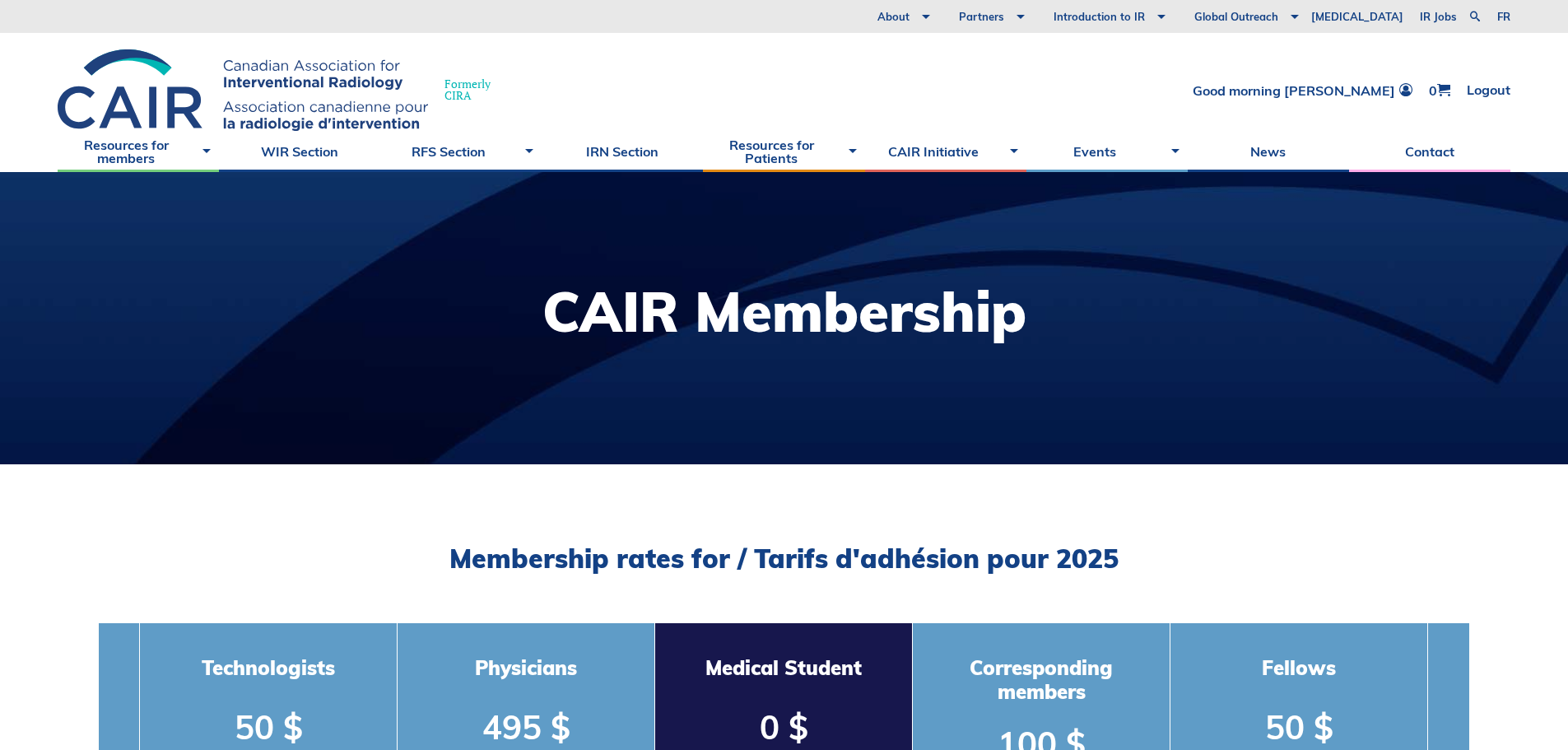
scroll to position [329, 0]
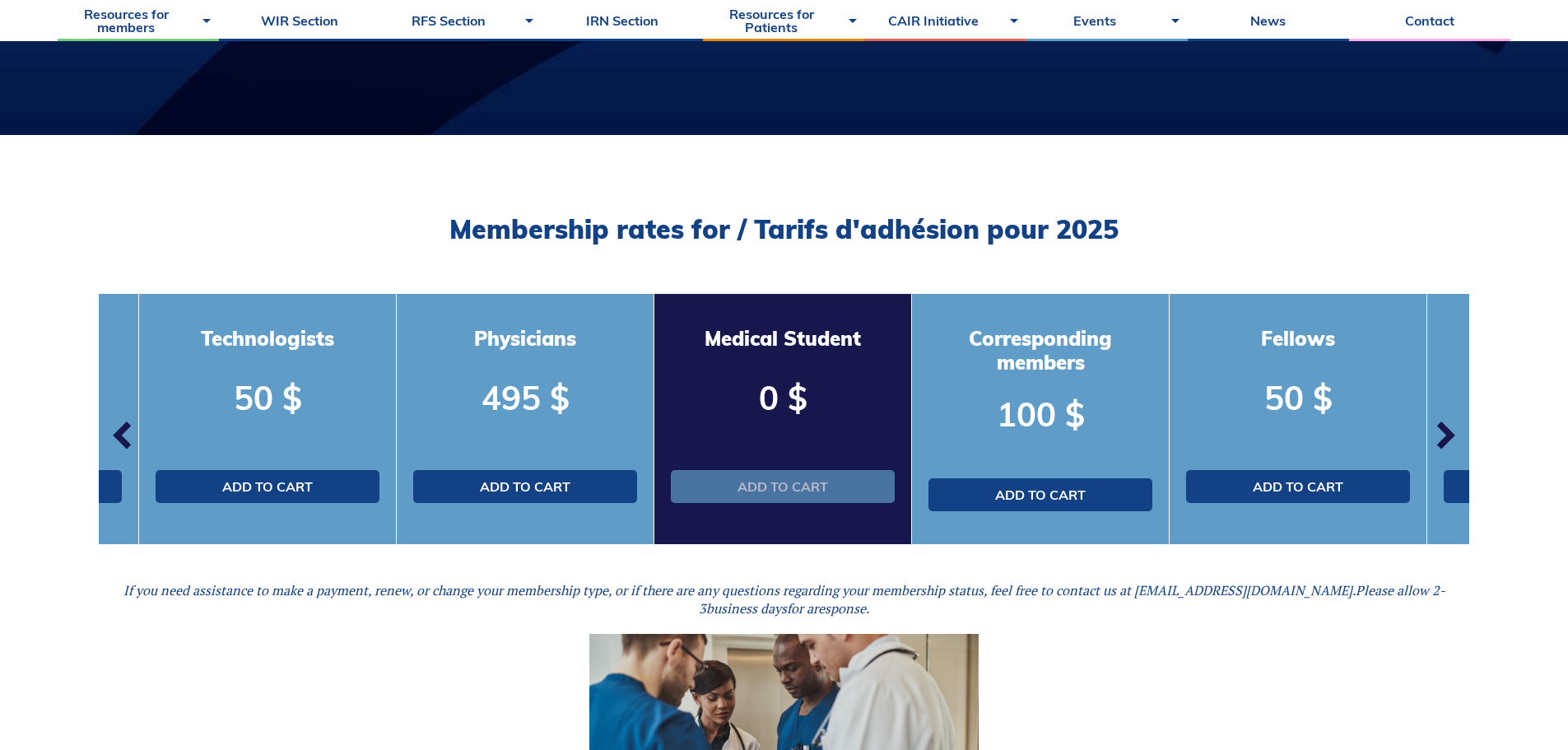
click at [790, 487] on link "Add to cart" at bounding box center [782, 487] width 224 height 33
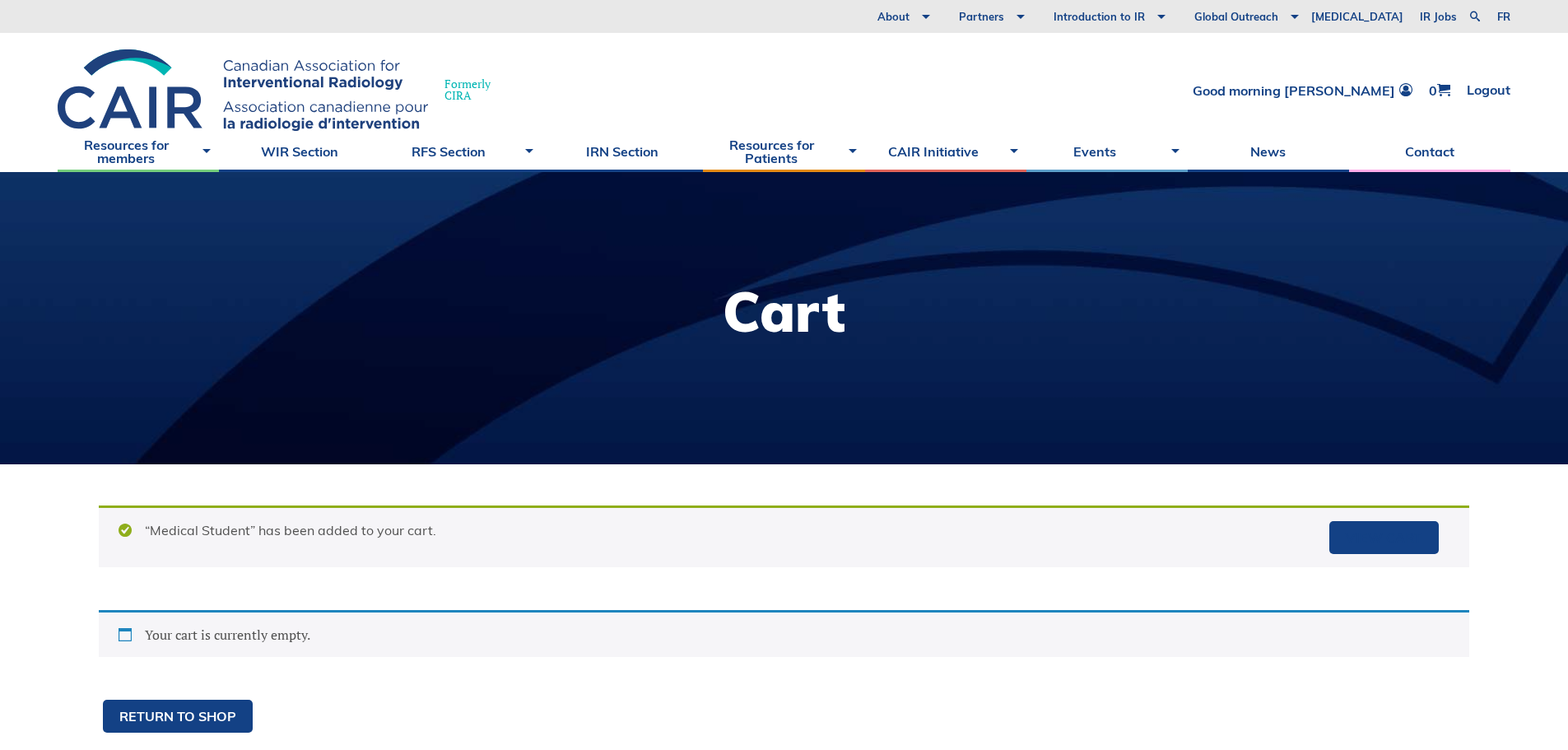
scroll to position [165, 0]
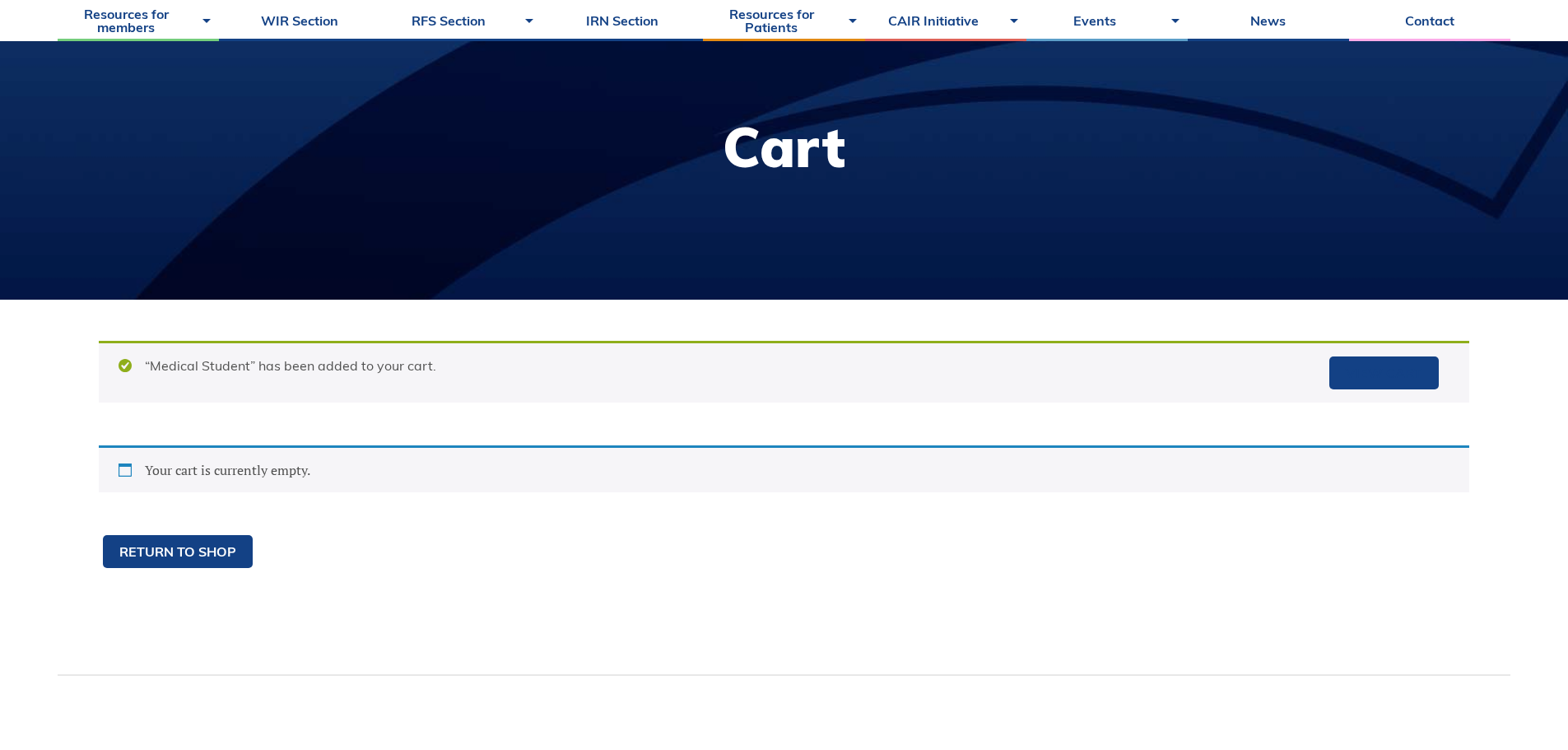
click at [226, 455] on div "Your cart is currently empty." at bounding box center [784, 469] width 1370 height 47
click at [224, 467] on div "Your cart is currently empty." at bounding box center [784, 469] width 1370 height 47
click at [221, 477] on div "Your cart is currently empty." at bounding box center [784, 469] width 1370 height 47
click at [619, 504] on div "Your cart is currently empty." at bounding box center [784, 481] width 1370 height 73
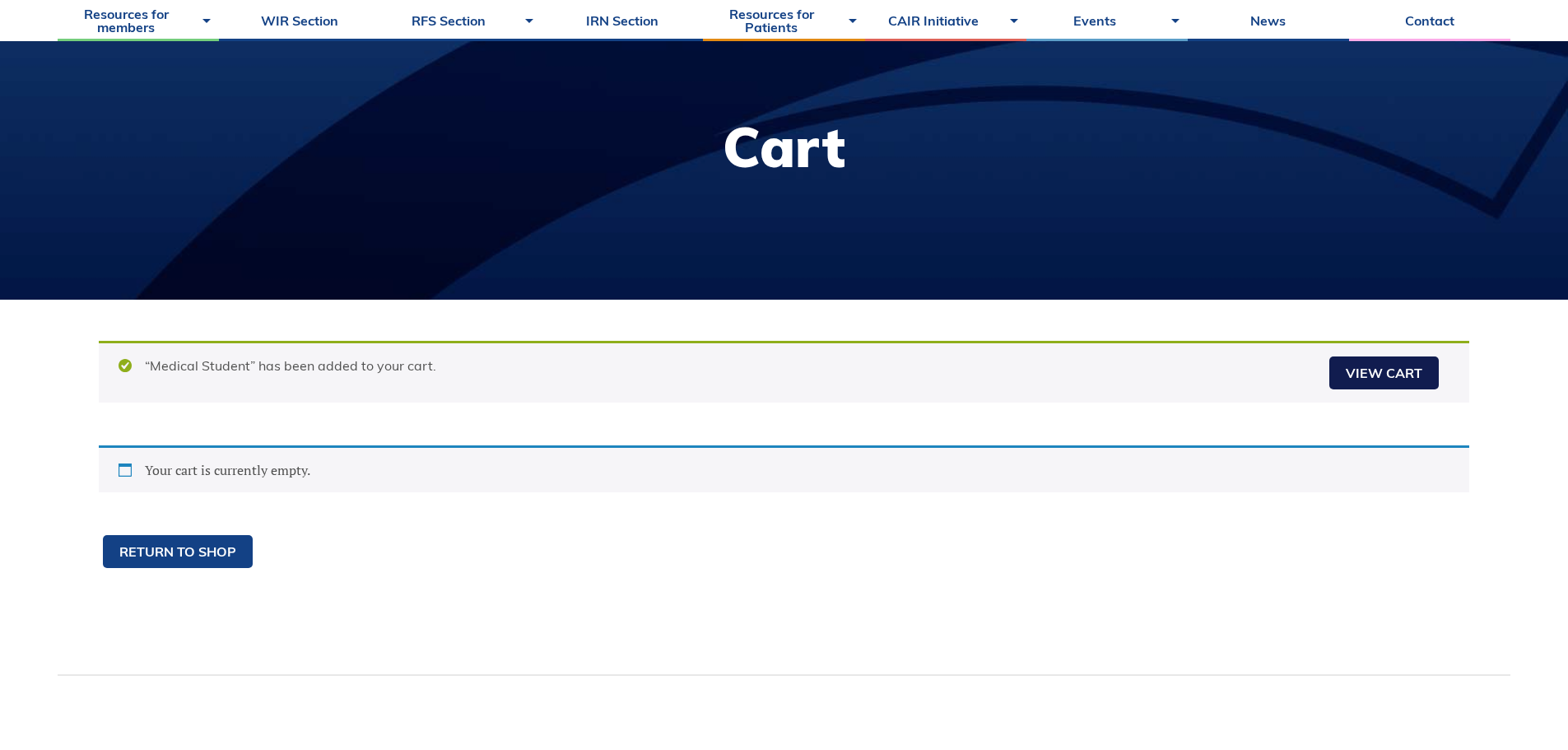
click at [1341, 375] on link "View cart" at bounding box center [1384, 372] width 110 height 33
click at [841, 497] on div "Your cart is currently empty." at bounding box center [784, 481] width 1370 height 73
